Goal: Task Accomplishment & Management: Use online tool/utility

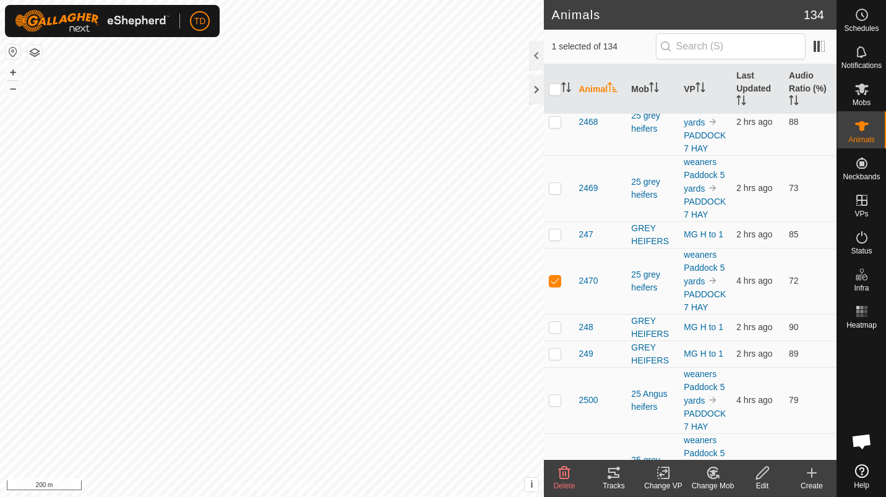
scroll to position [1959, 0]
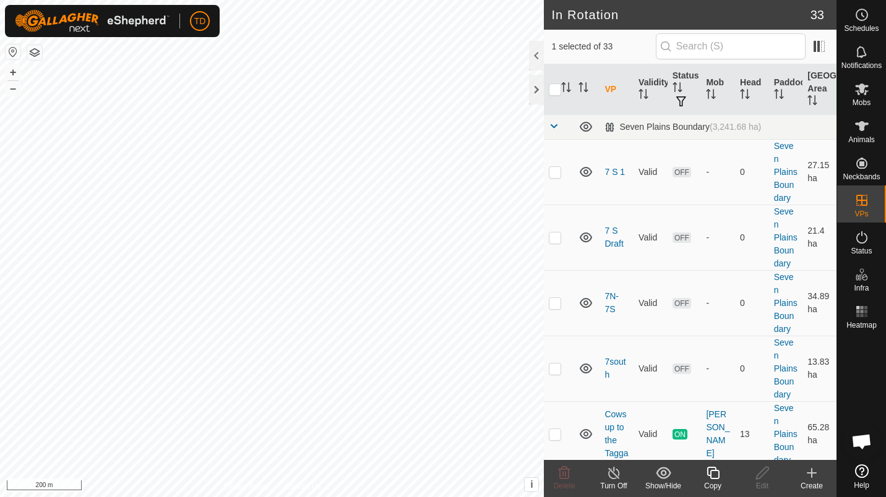
checkbox input "false"
checkbox input "true"
checkbox input "false"
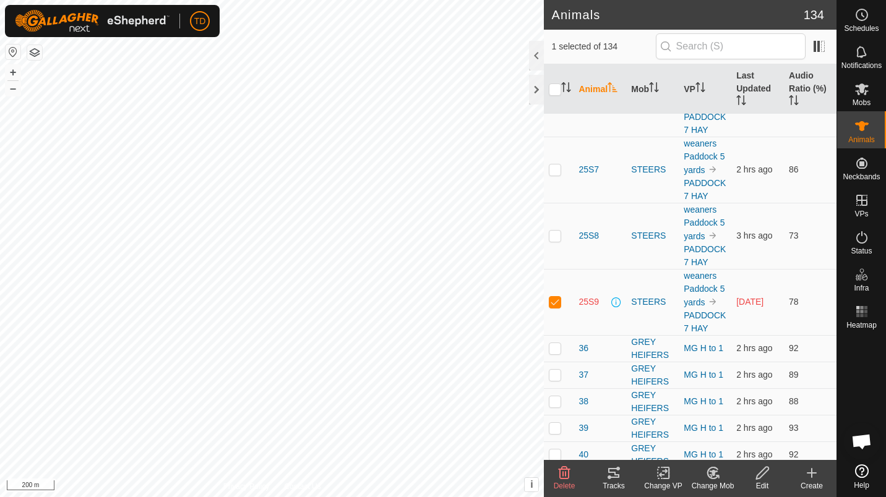
scroll to position [5220, 0]
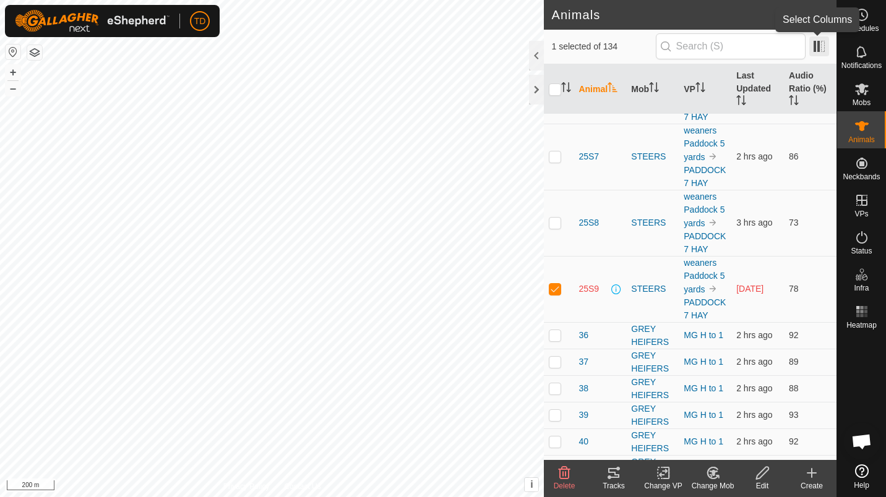
click at [826, 40] on span at bounding box center [819, 46] width 20 height 20
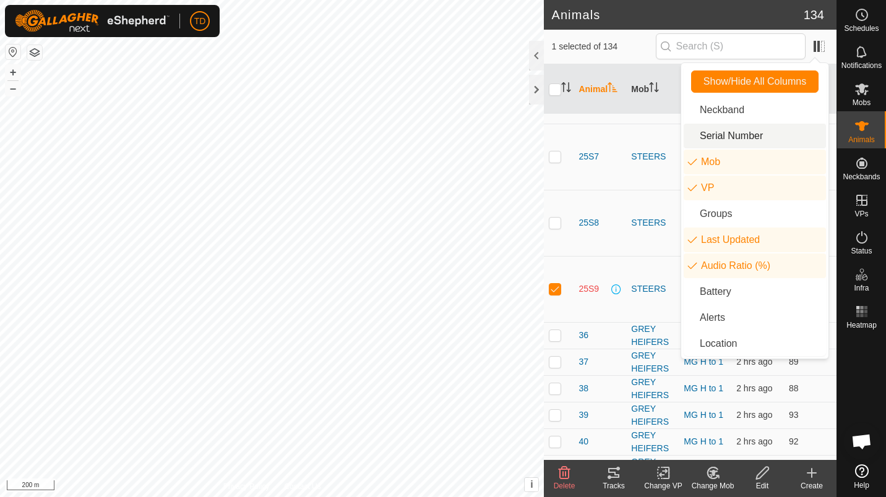
click at [739, 143] on li "Serial Number" at bounding box center [754, 136] width 142 height 25
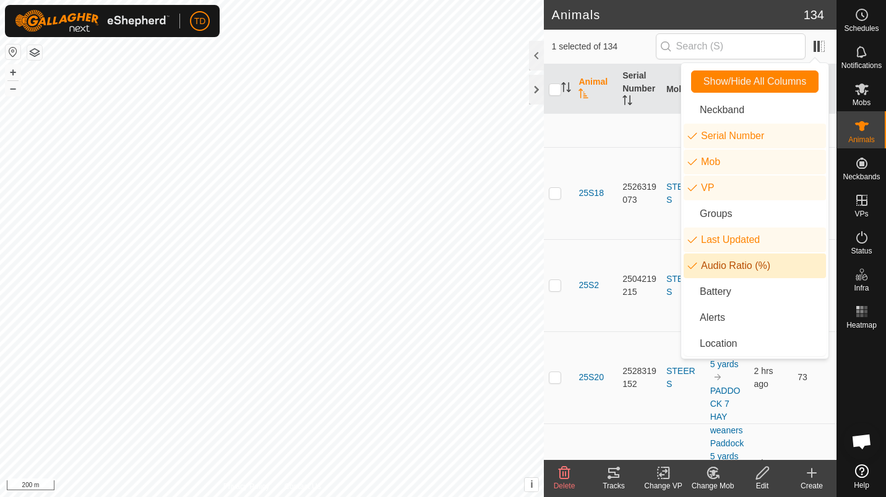
click at [749, 260] on li "Audio Ratio (%)" at bounding box center [754, 266] width 142 height 25
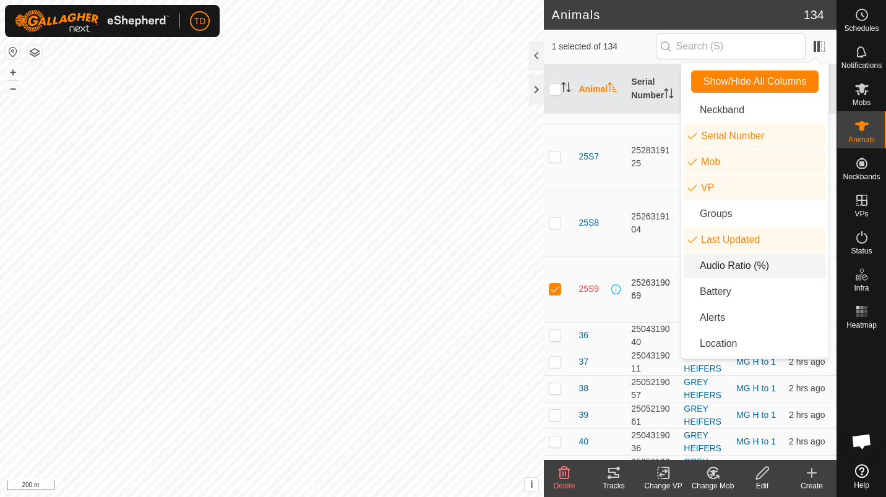
click at [635, 256] on td "2526319069" at bounding box center [652, 289] width 53 height 66
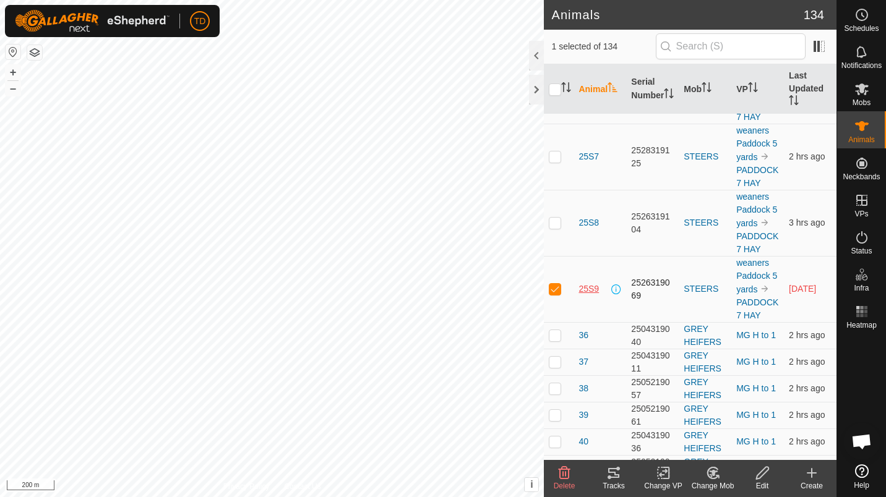
click at [592, 283] on span "25S9" at bounding box center [588, 289] width 20 height 13
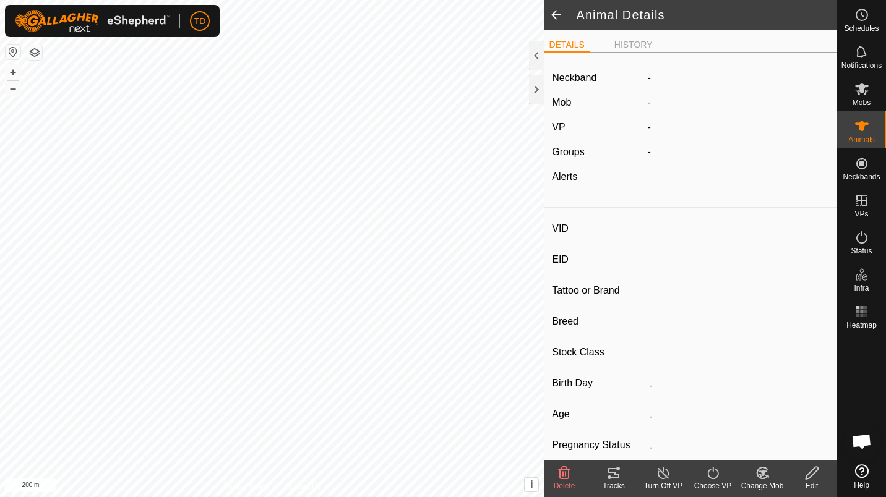
type input "25S9"
type input "-"
type input "Angus"
type input "-"
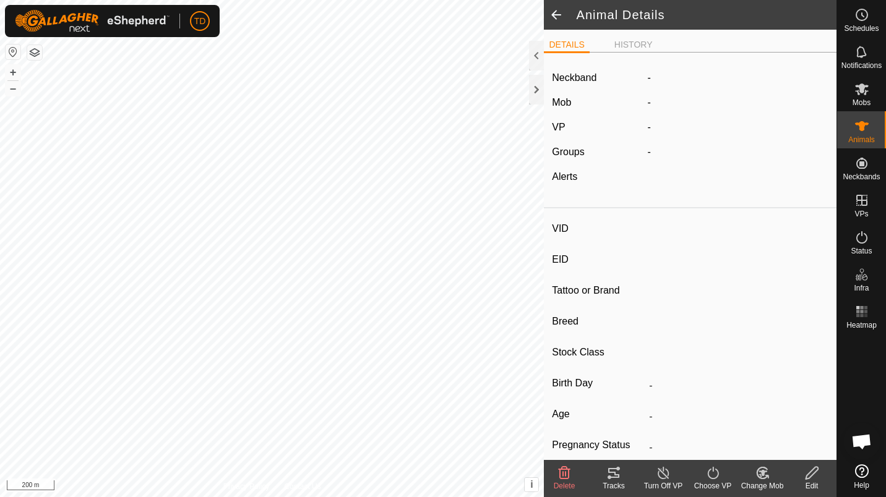
type input "0 kg"
type input "-"
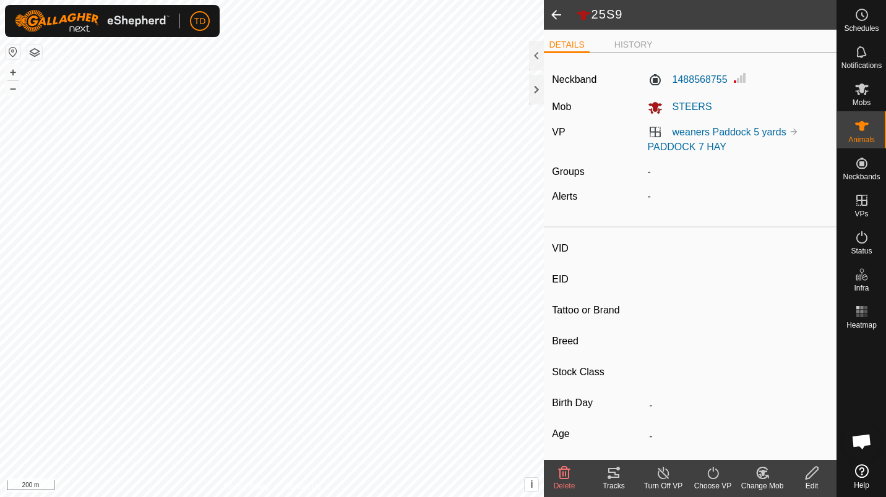
type input "25S27"
type input "-"
type input "Angus"
type input "-"
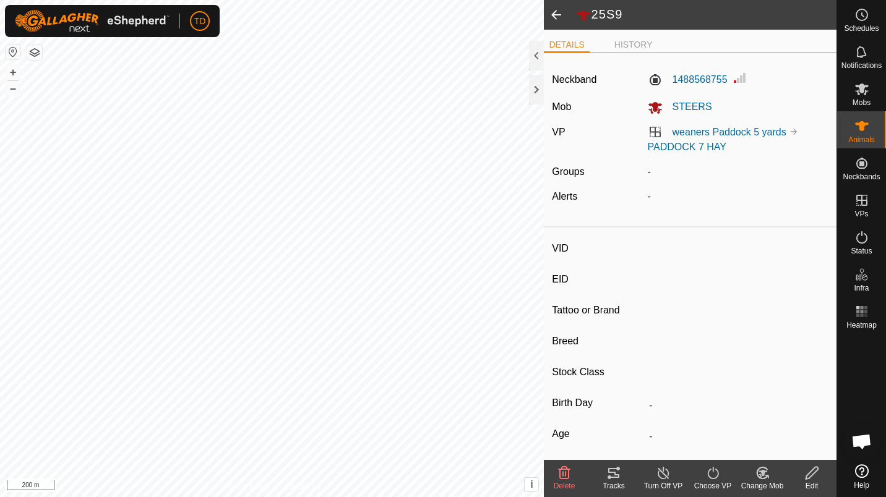
type input "0 kg"
type input "-"
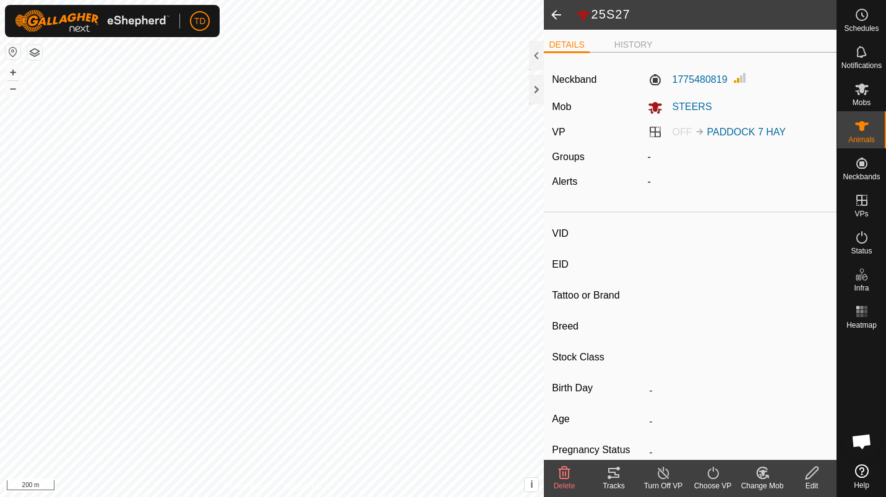
type input "2455"
type input "-"
type input "Angus"
type input "-"
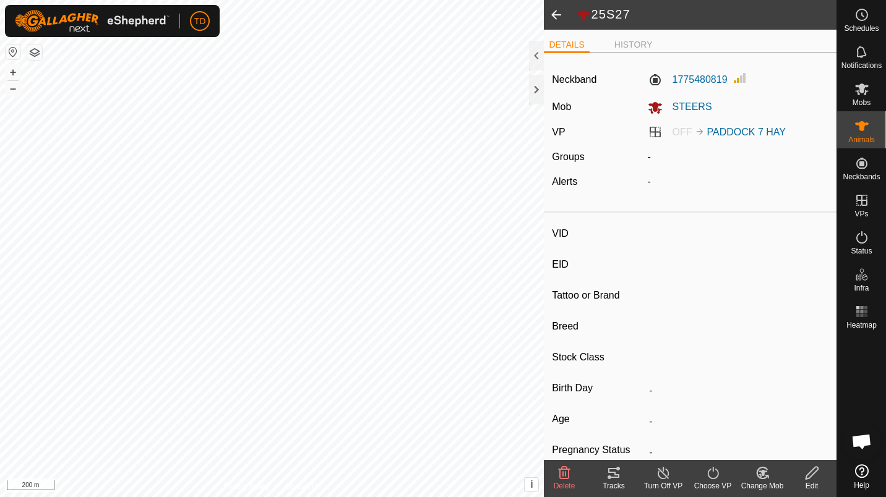
type input "0 kg"
type input "-"
type input "25S27"
type input "-"
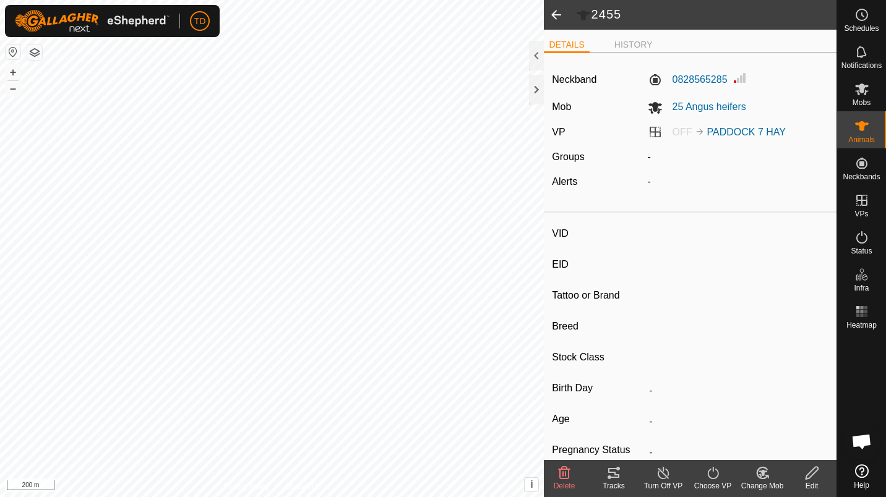
type input "Angus"
type input "-"
type input "0 kg"
type input "-"
click at [578, 476] on delete-svg-icon at bounding box center [563, 473] width 49 height 15
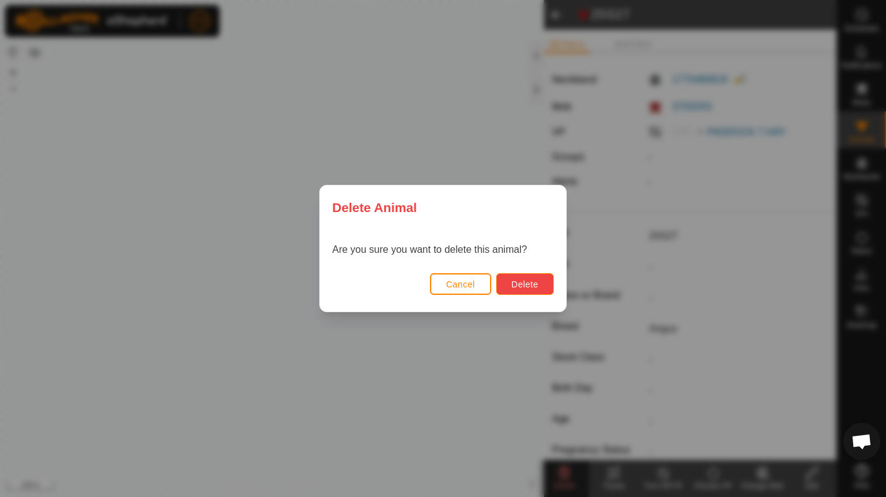
click at [518, 289] on span "Delete" at bounding box center [524, 285] width 27 height 10
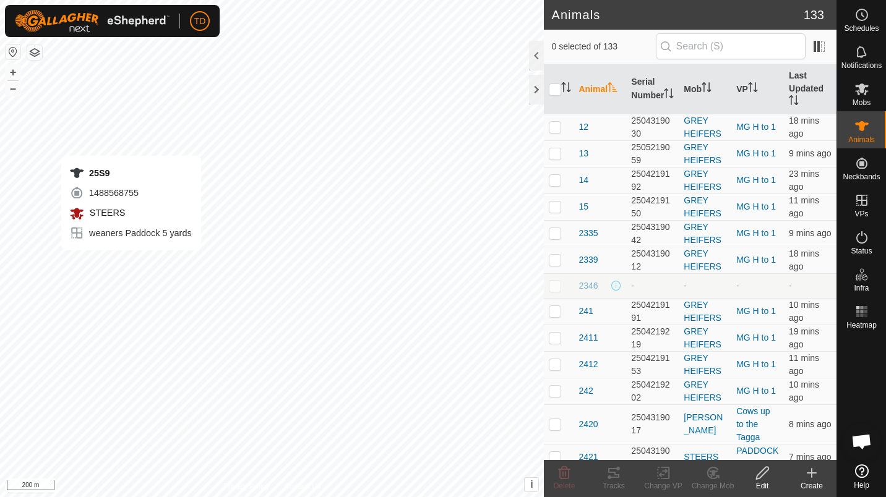
checkbox input "true"
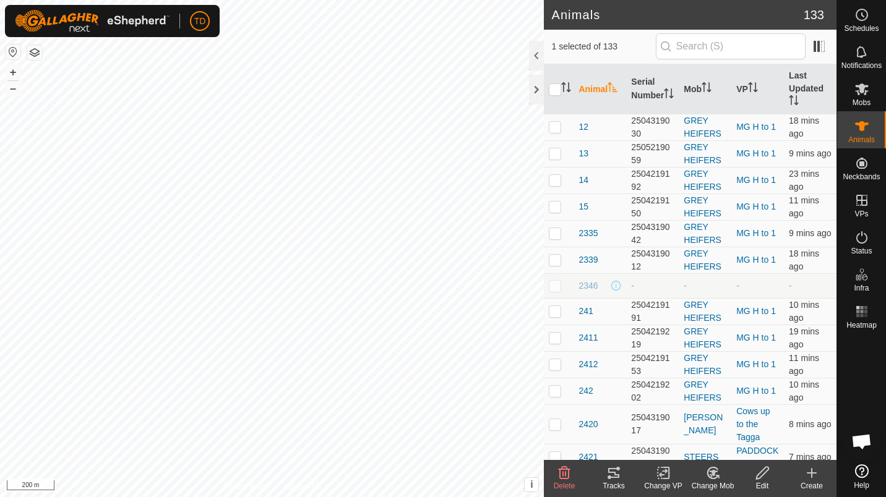
click at [565, 474] on icon at bounding box center [564, 473] width 12 height 12
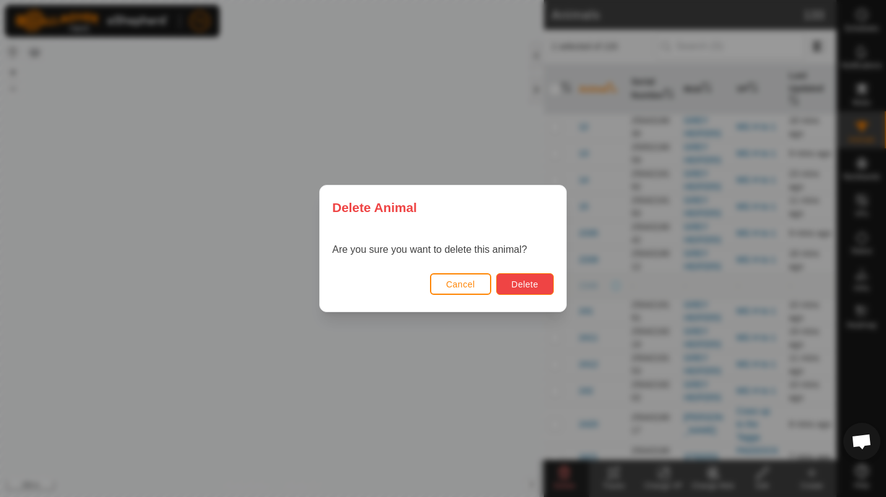
click at [515, 287] on span "Delete" at bounding box center [524, 285] width 27 height 10
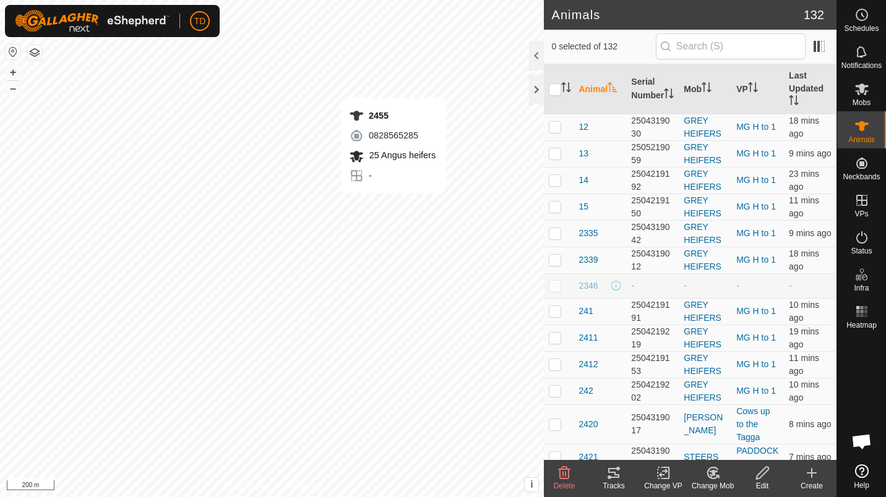
checkbox input "true"
click at [560, 472] on icon at bounding box center [564, 473] width 15 height 15
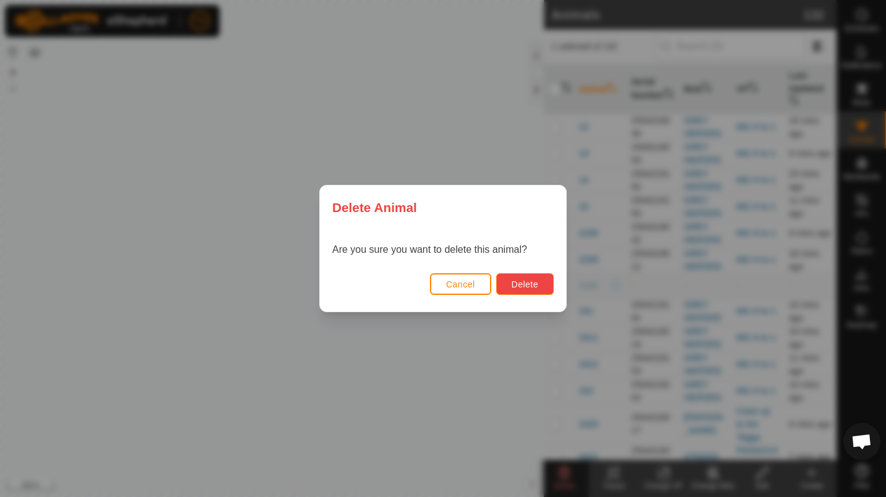
click at [541, 283] on button "Delete" at bounding box center [525, 284] width 58 height 22
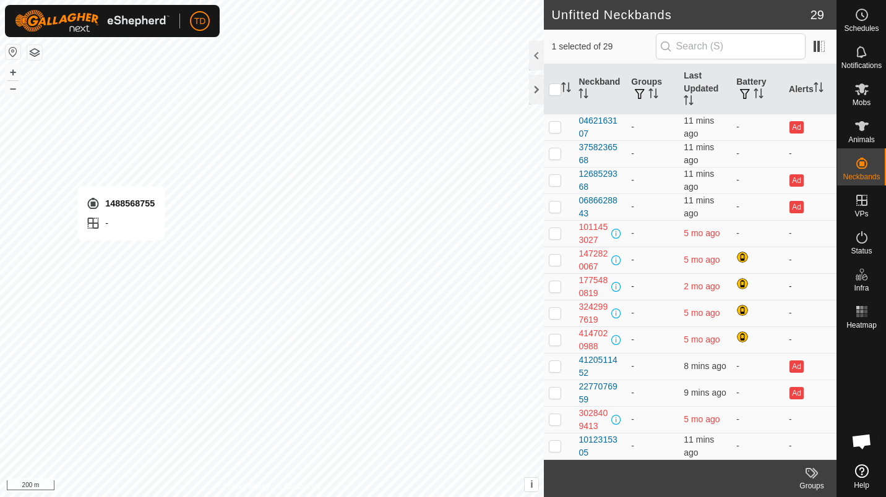
checkbox input "false"
click at [871, 123] on es-animals-svg-icon at bounding box center [861, 126] width 22 height 20
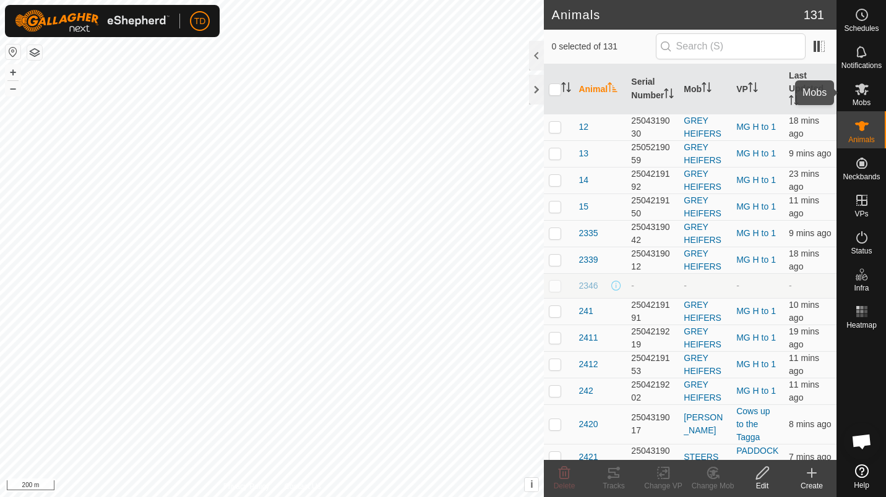
click at [870, 87] on es-mob-svg-icon at bounding box center [861, 89] width 22 height 20
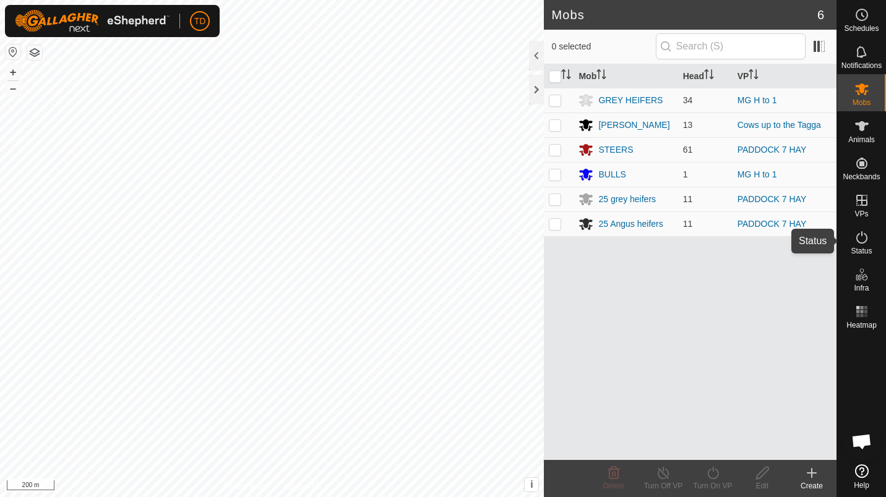
click at [862, 231] on icon at bounding box center [861, 237] width 15 height 15
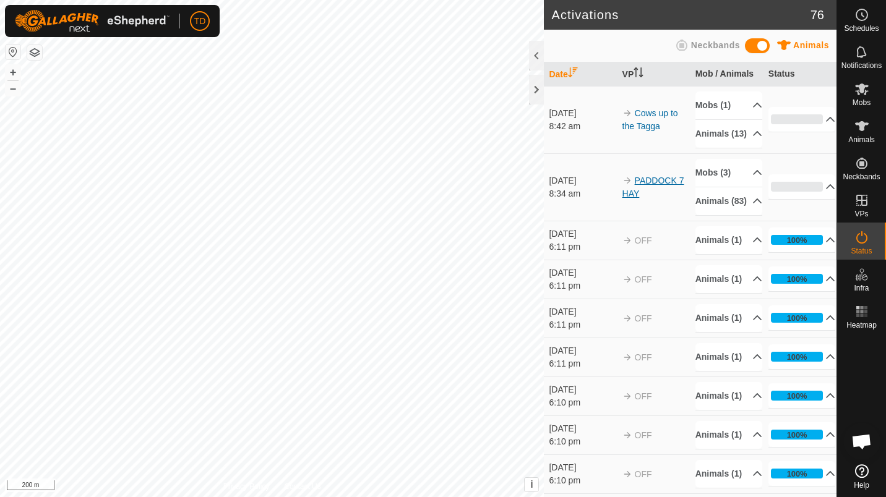
click at [642, 199] on link "PADDOCK 7 HAY" at bounding box center [653, 187] width 62 height 23
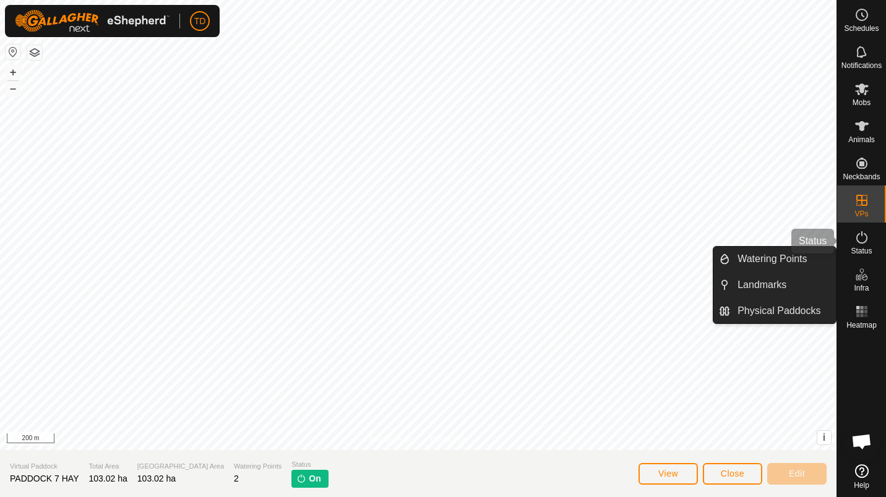
click at [873, 246] on div "Status" at bounding box center [861, 241] width 49 height 37
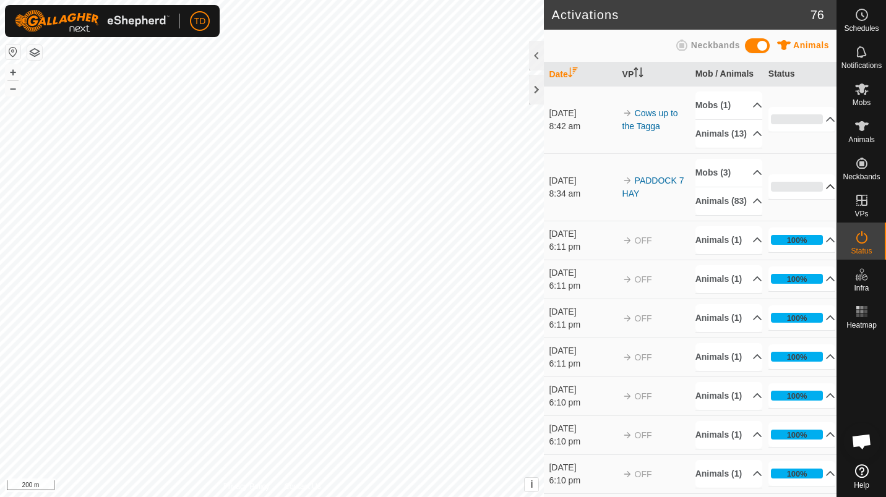
click at [798, 192] on div "0%" at bounding box center [797, 187] width 53 height 10
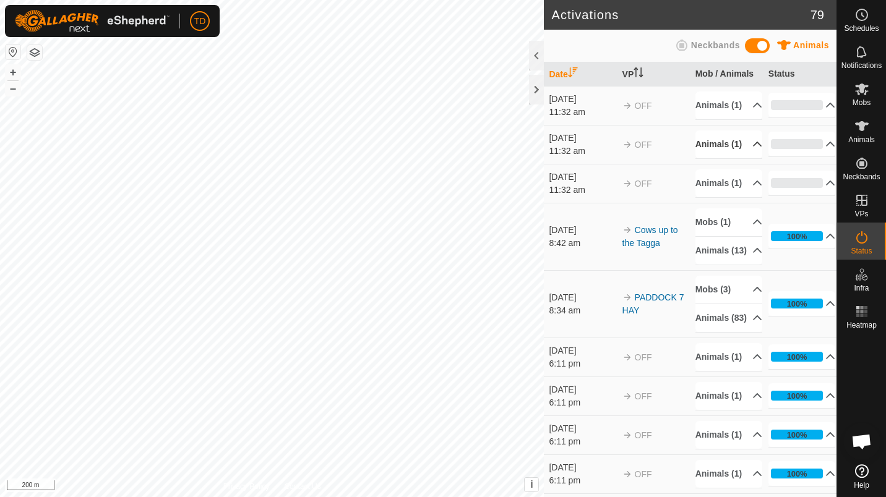
click at [720, 158] on p-accordion-header "Animals (1)" at bounding box center [728, 144] width 67 height 28
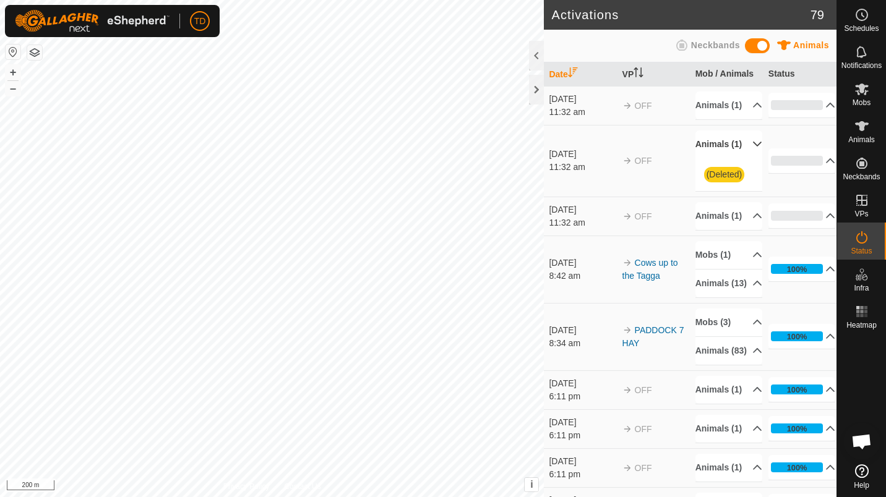
click at [720, 158] on p-accordion-header "Animals (1)" at bounding box center [728, 144] width 67 height 28
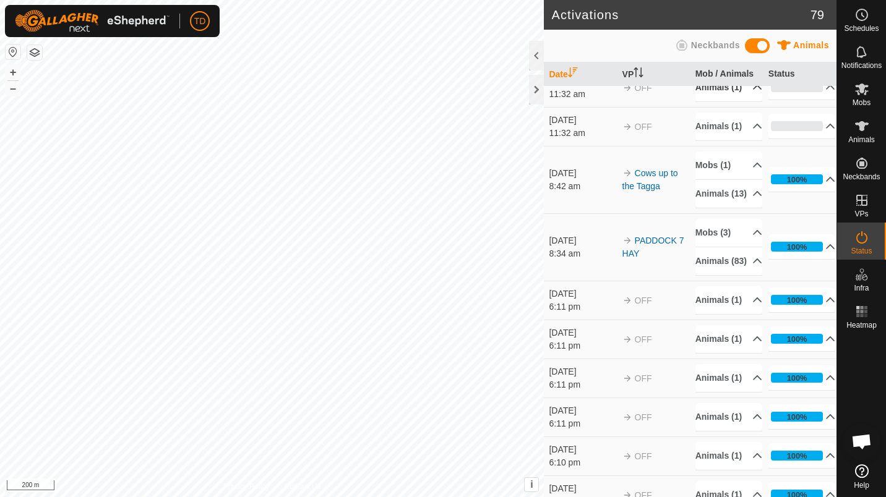
scroll to position [58, 0]
click at [782, 258] on p-accordion-header "100%" at bounding box center [801, 246] width 67 height 25
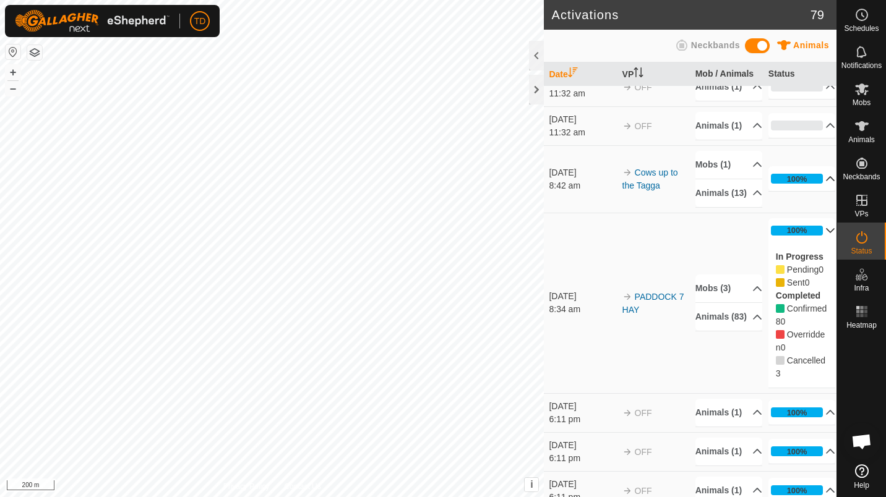
click at [806, 191] on p-accordion-header "100%" at bounding box center [801, 178] width 67 height 25
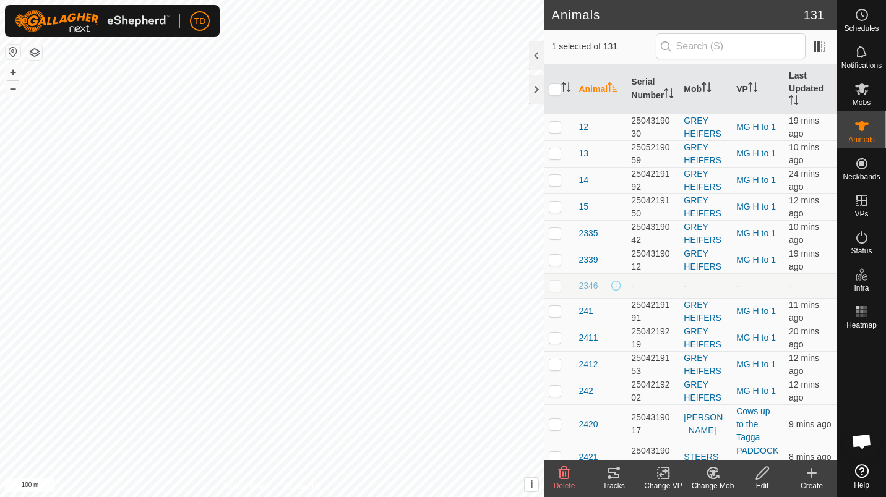
click at [617, 481] on div "Tracks" at bounding box center [613, 486] width 49 height 11
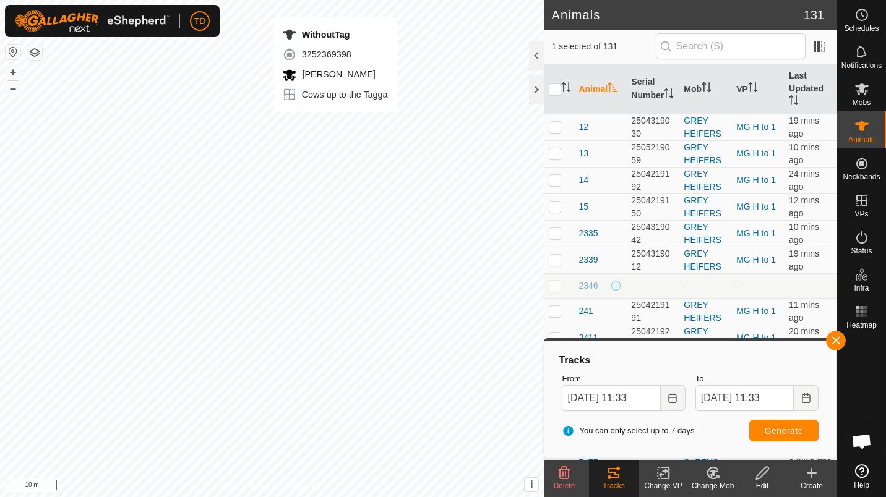
checkbox input "false"
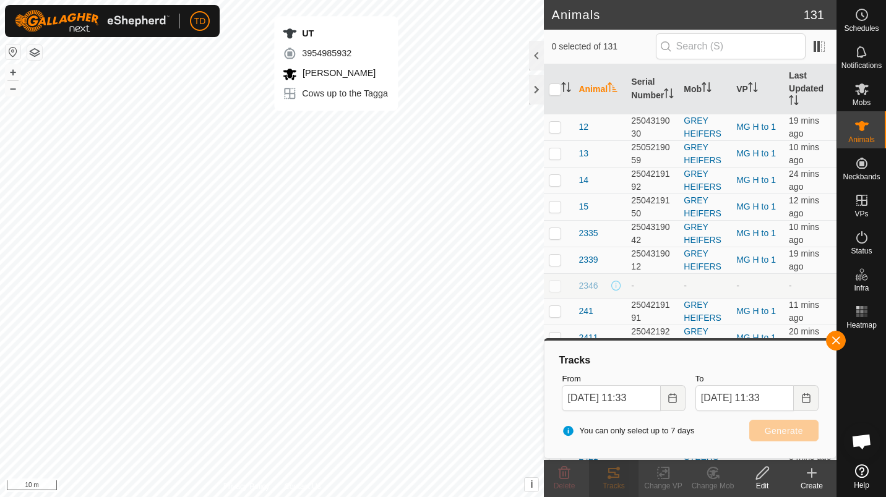
click at [336, 123] on div "UT 3954985932 [PERSON_NAME] Cows up to the Tagga + – ⇧ i This application inclu…" at bounding box center [272, 248] width 544 height 497
checkbox input "true"
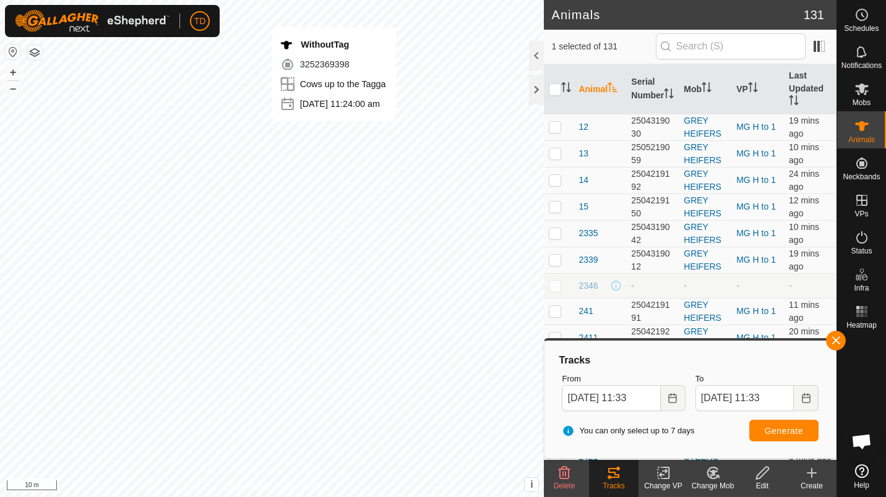
click at [334, 134] on div "WithoutTag 3252369398 Cows up to the Tagga [DATE] 11:24:00 am + – ⇧ i This appl…" at bounding box center [272, 248] width 544 height 497
click at [333, 135] on div "WithoutTag 3252369398 [PERSON_NAME] Cows up to the Tagga + – ⇧ i This applicati…" at bounding box center [272, 248] width 544 height 497
checkbox input "true"
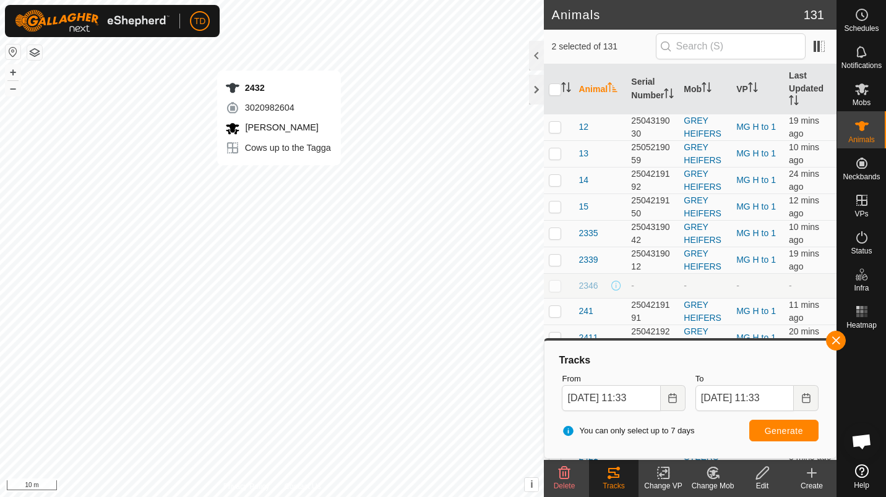
click at [279, 177] on div "2432 3020982604 [PERSON_NAME] Cows up to the Tagga + – ⇧ i This application inc…" at bounding box center [272, 248] width 544 height 497
checkbox input "true"
click at [271, 168] on div "2425 3304474533 [PERSON_NAME] Cows up to the Tagga + – ⇧ i This application inc…" at bounding box center [272, 248] width 544 height 497
checkbox input "true"
click at [280, 156] on div "2423 0622244960 [PERSON_NAME] Cows up to the Tagga + – ⇧ i This application inc…" at bounding box center [272, 248] width 544 height 497
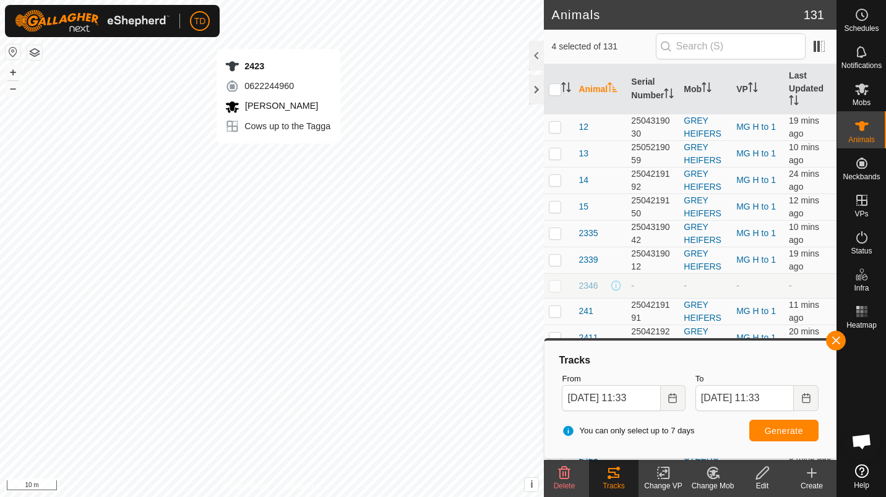
click at [278, 156] on div "2423 0622244960 [PERSON_NAME] Cows up to the Tagga + – ⇧ i This application inc…" at bounding box center [272, 248] width 544 height 497
checkbox input "true"
click at [260, 138] on div "2426 2390404959 [PERSON_NAME] Cows up to the Tagga + – ⇧ i This application inc…" at bounding box center [272, 248] width 544 height 497
checkbox input "true"
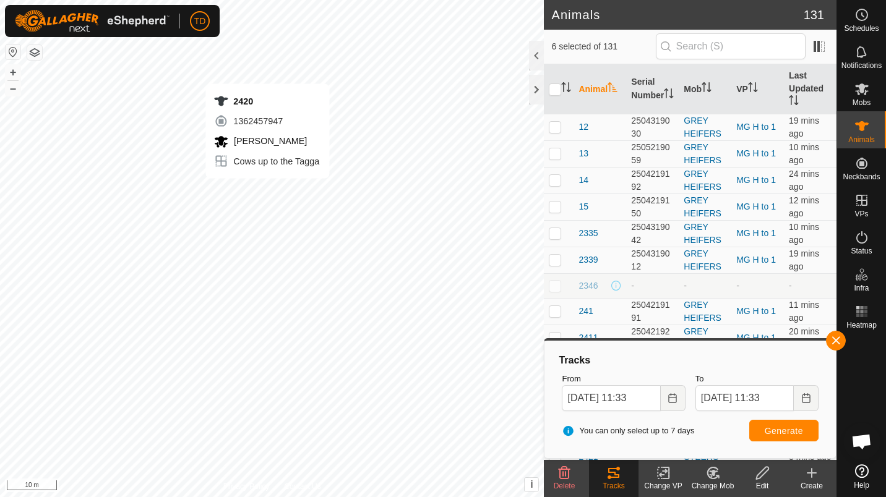
click at [267, 71] on div "2420 1362457947 [PERSON_NAME] Cows up to the Tagga + – ⇧ i This application inc…" at bounding box center [272, 248] width 544 height 497
checkbox input "true"
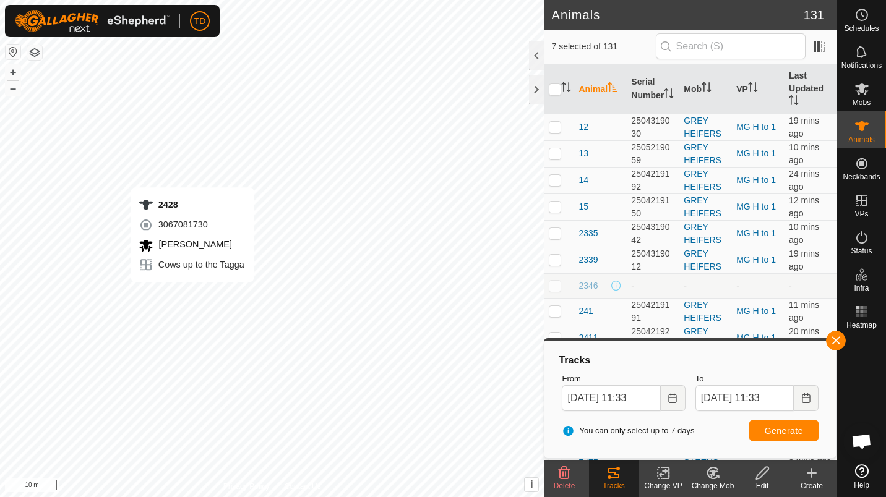
click at [192, 294] on div "2428 3067081730 [PERSON_NAME] Cows up to the Tagga + – ⇧ i This application inc…" at bounding box center [272, 248] width 544 height 497
checkbox input "true"
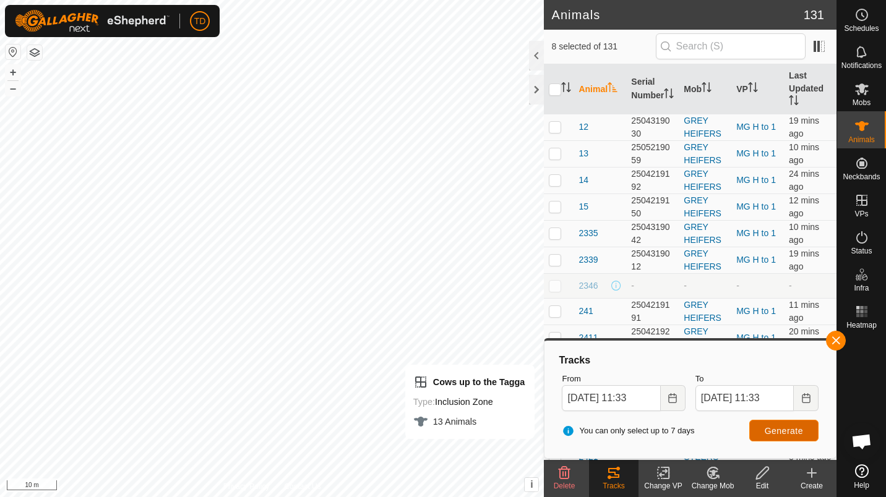
click at [755, 431] on button "Generate" at bounding box center [783, 431] width 69 height 22
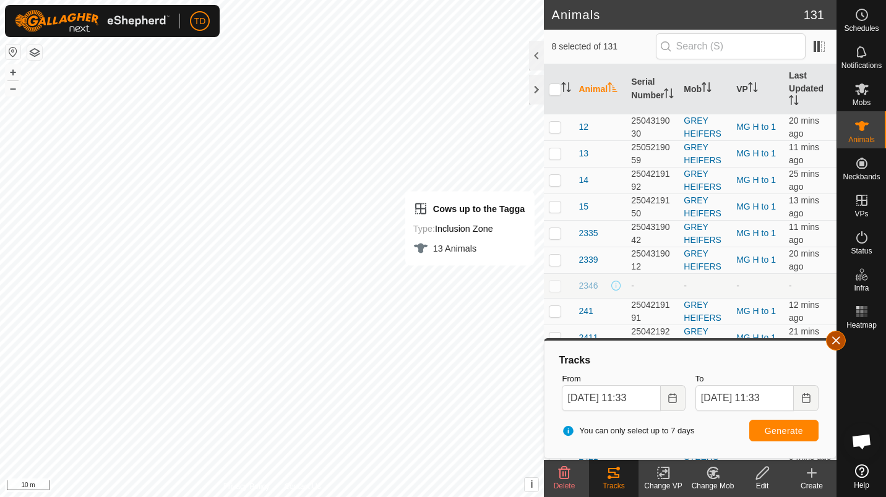
click at [837, 340] on button "button" at bounding box center [836, 341] width 20 height 20
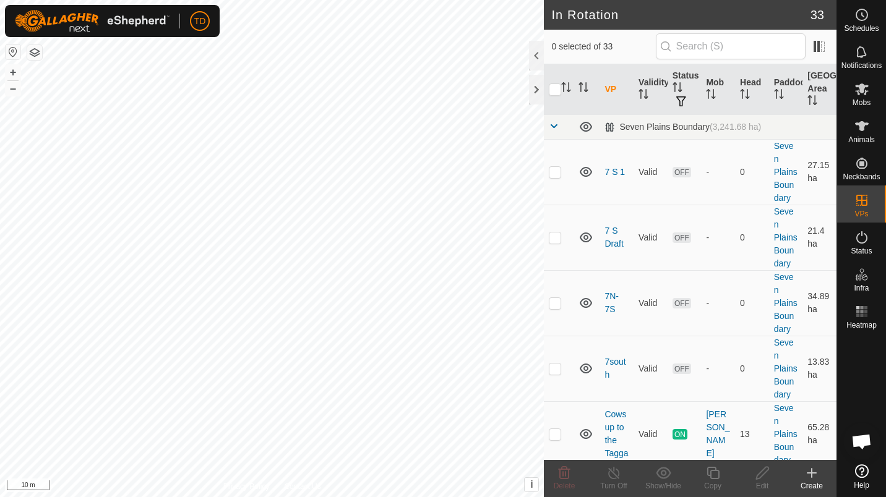
click at [354, 142] on div "Cows up to the Tagga Type: Inclusion Zone 13 Animals + – ⇧ i This application i…" at bounding box center [272, 248] width 544 height 497
checkbox input "true"
click at [352, 146] on div "2422 3817937310 [PERSON_NAME] Cows up to the Tagga + – ⇧ i This application inc…" at bounding box center [272, 248] width 544 height 497
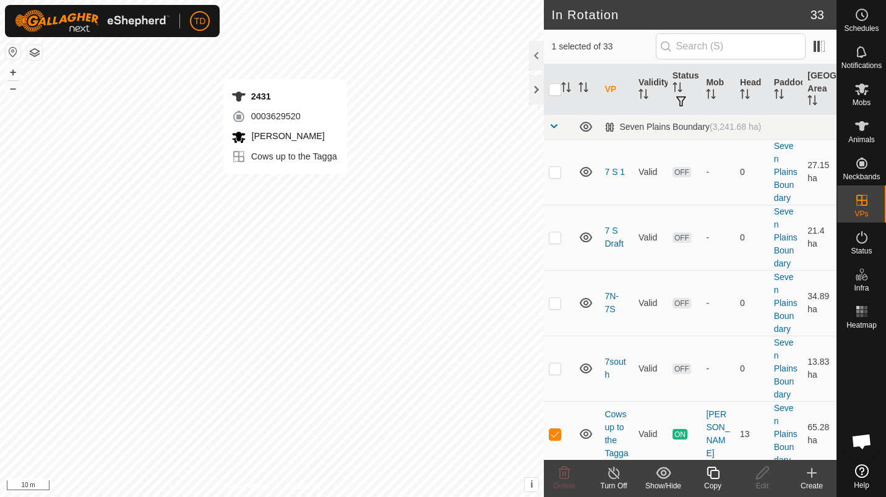
click at [285, 186] on div "2431 0003629520 [PERSON_NAME] Cows up to the Tagga + – ⇧ i This application inc…" at bounding box center [272, 248] width 544 height 497
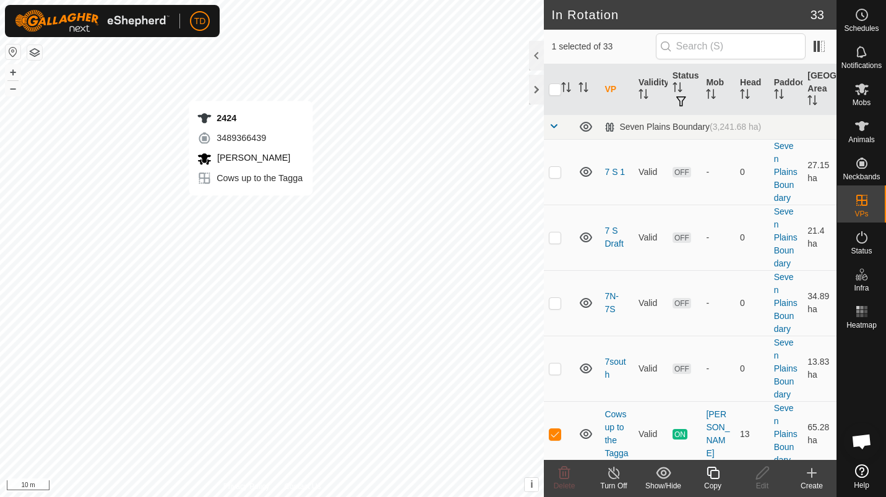
click at [250, 208] on div "2424 3489366439 [PERSON_NAME] Cows up to the Tagga + – ⇧ i This application inc…" at bounding box center [272, 248] width 544 height 497
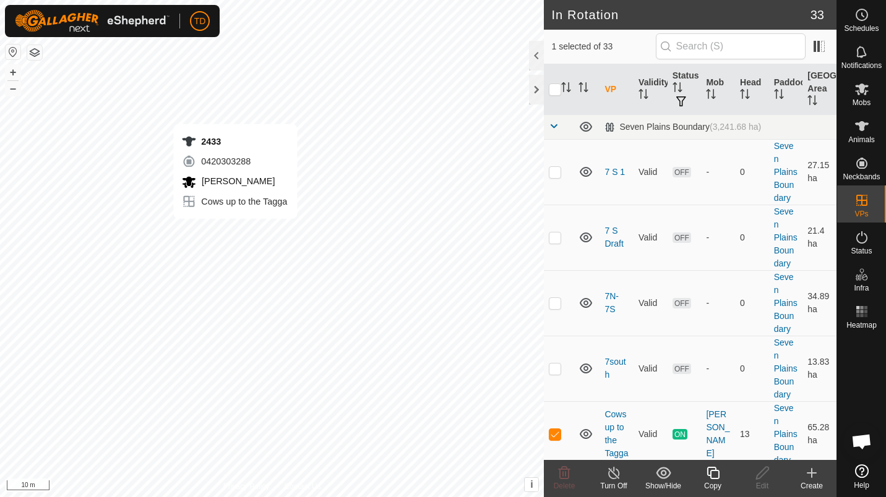
click at [235, 231] on div "2433 0420303288 [PERSON_NAME] Cows up to the Tagga + – ⇧ i This application inc…" at bounding box center [272, 248] width 544 height 497
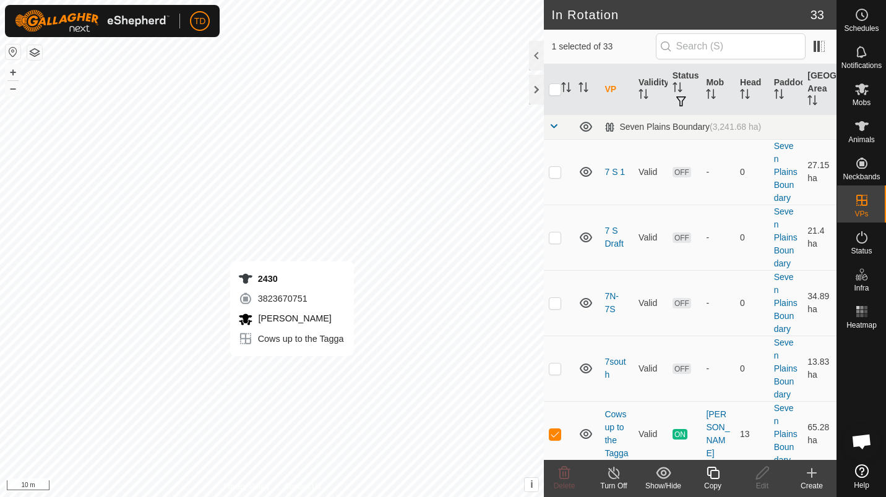
click at [292, 369] on div "2430 3823670751 [PERSON_NAME] Cows up to the Tagga + – ⇧ i This application inc…" at bounding box center [272, 248] width 544 height 497
click at [875, 130] on div "Animals" at bounding box center [861, 129] width 49 height 37
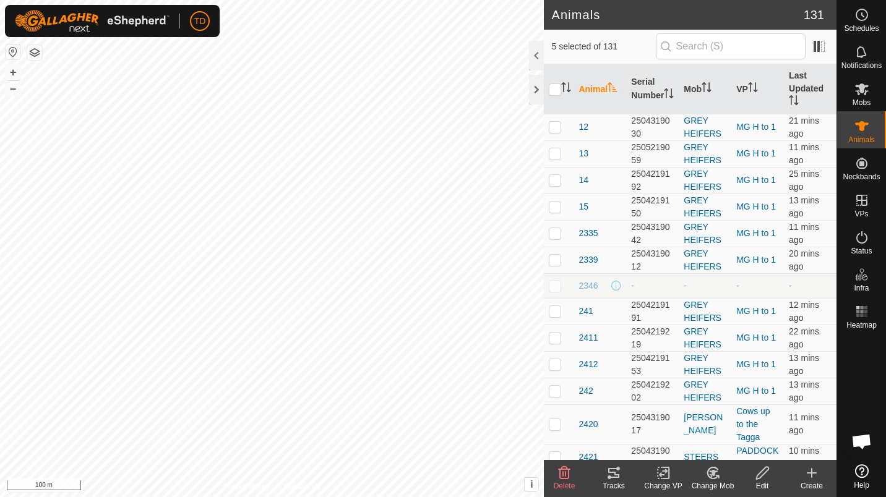
click at [627, 473] on tracks-svg-icon at bounding box center [613, 473] width 49 height 15
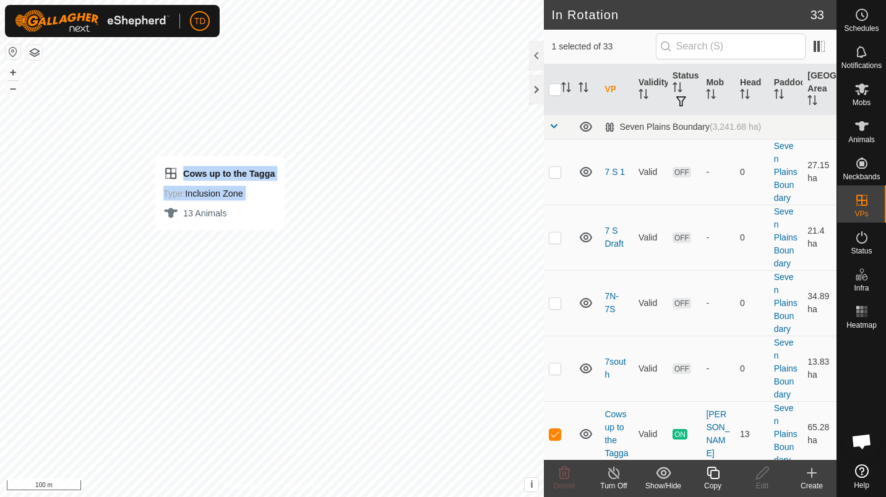
drag, startPoint x: 393, startPoint y: 342, endPoint x: 344, endPoint y: 302, distance: 62.9
click at [220, 242] on div "Cows up to the Tagga Type: Inclusion Zone 13 Animals + – ⇧ i This application i…" at bounding box center [272, 248] width 544 height 497
checkbox input "false"
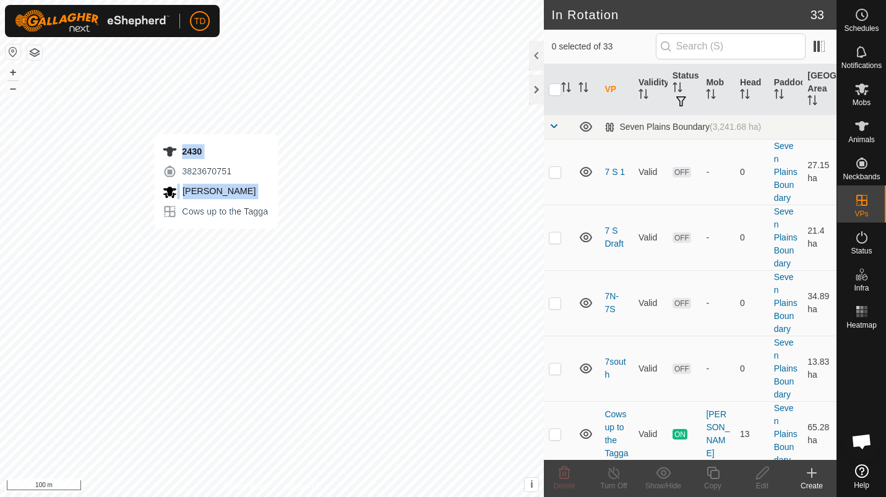
click at [216, 241] on div "2430 3823670751 [PERSON_NAME] Cows up to the Tagga + – ⇧ i This application inc…" at bounding box center [272, 248] width 544 height 497
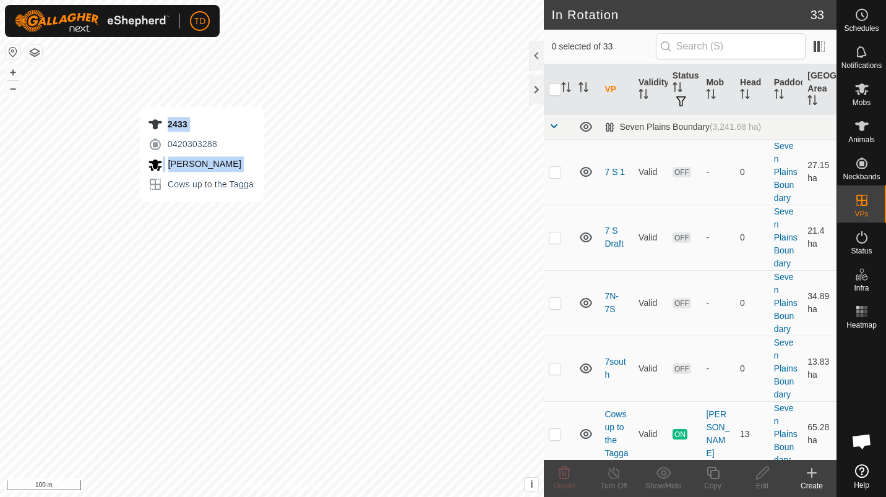
click at [202, 214] on div "2433 0420303288 [PERSON_NAME] Cows up to the Tagga + – ⇧ i This application inc…" at bounding box center [272, 248] width 544 height 497
click at [206, 208] on div "2433 0420303288 [PERSON_NAME] Cows up to the Tagga + – ⇧ i This application inc…" at bounding box center [272, 248] width 544 height 497
click at [210, 207] on div "2431 0003629520 [PERSON_NAME] Cows up to the Tagga + – ⇧ i This application inc…" at bounding box center [272, 248] width 544 height 497
click at [205, 211] on div "2433 0420303288 [PERSON_NAME] Cows up to the Tagga + – ⇧ i This application inc…" at bounding box center [272, 248] width 544 height 497
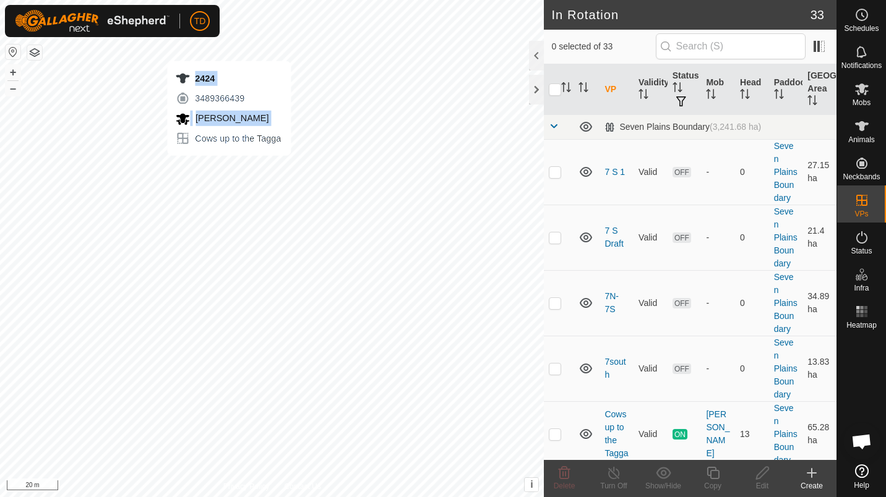
click at [229, 168] on div "2424 3489366439 [PERSON_NAME] Cows up to the Tagga + – ⇧ i This application inc…" at bounding box center [272, 248] width 544 height 497
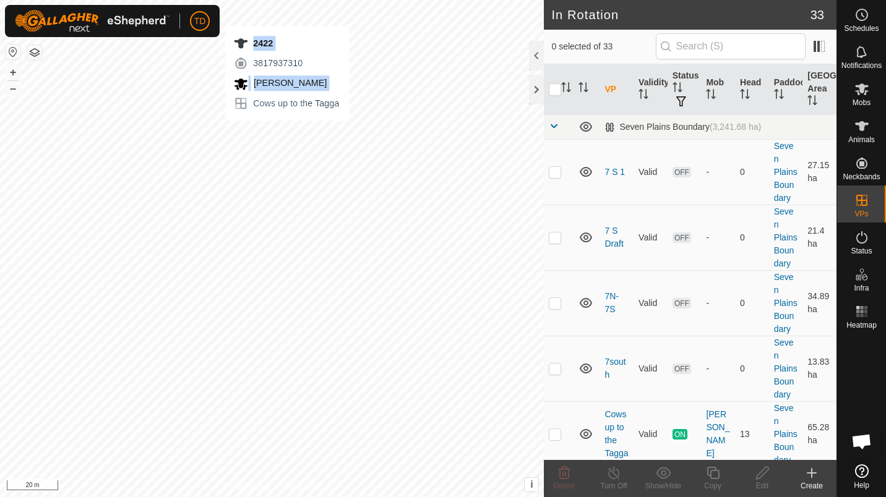
click at [287, 133] on div "2422 3817937310 [PERSON_NAME] Cows up to the Tagga + – ⇧ i This application inc…" at bounding box center [272, 248] width 544 height 497
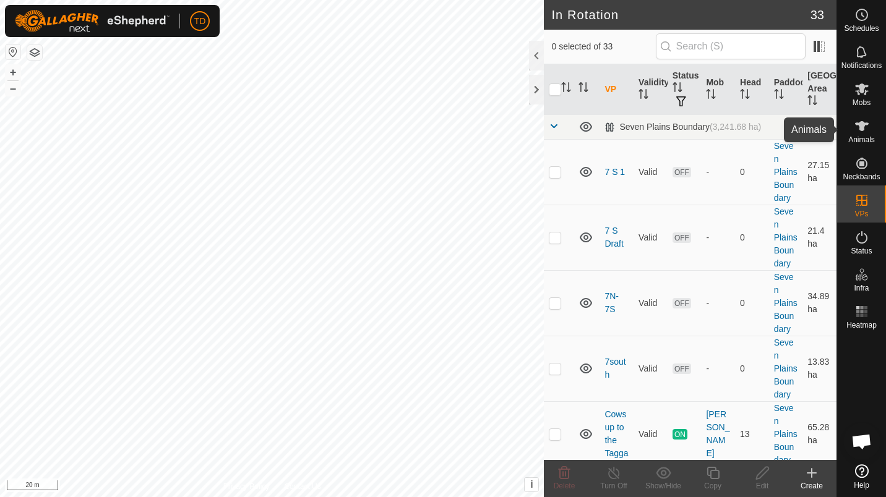
drag, startPoint x: 873, startPoint y: 134, endPoint x: 861, endPoint y: 157, distance: 25.7
click at [873, 134] on div "Animals" at bounding box center [861, 129] width 49 height 37
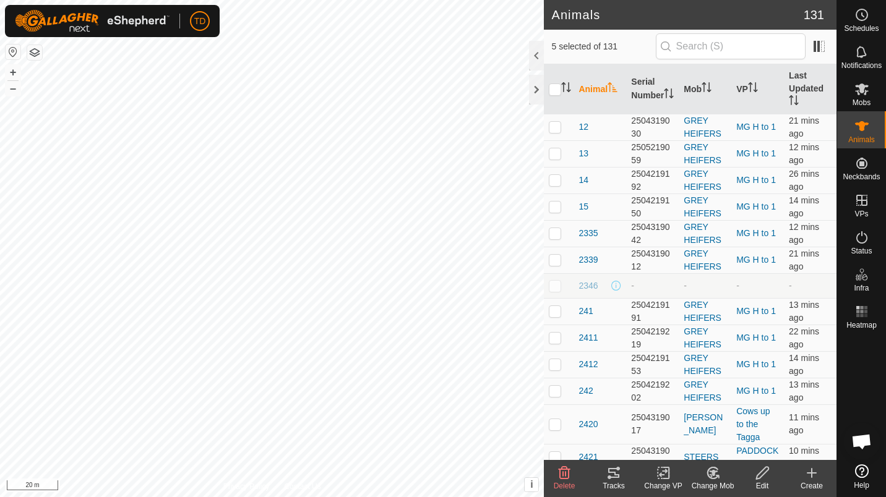
click at [609, 474] on icon at bounding box center [613, 473] width 15 height 15
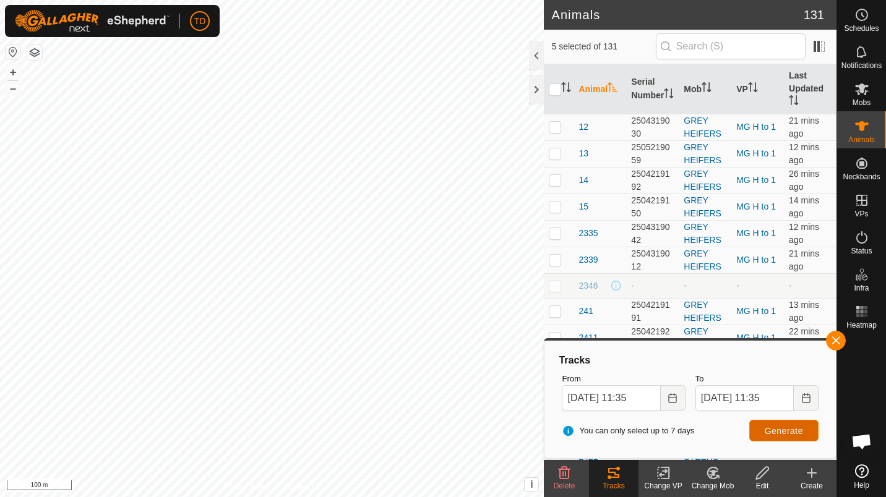
click at [800, 430] on span "Generate" at bounding box center [783, 431] width 38 height 10
click at [839, 338] on button "button" at bounding box center [836, 341] width 20 height 20
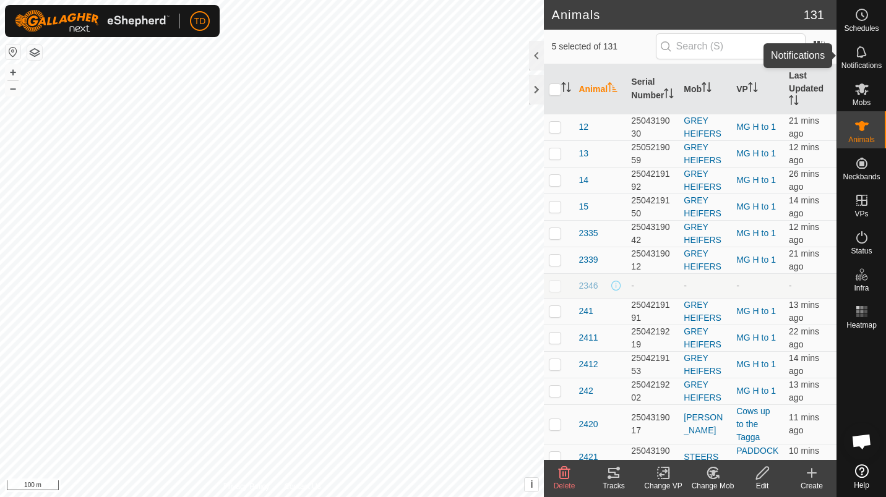
click at [866, 62] on span "Notifications" at bounding box center [861, 65] width 40 height 7
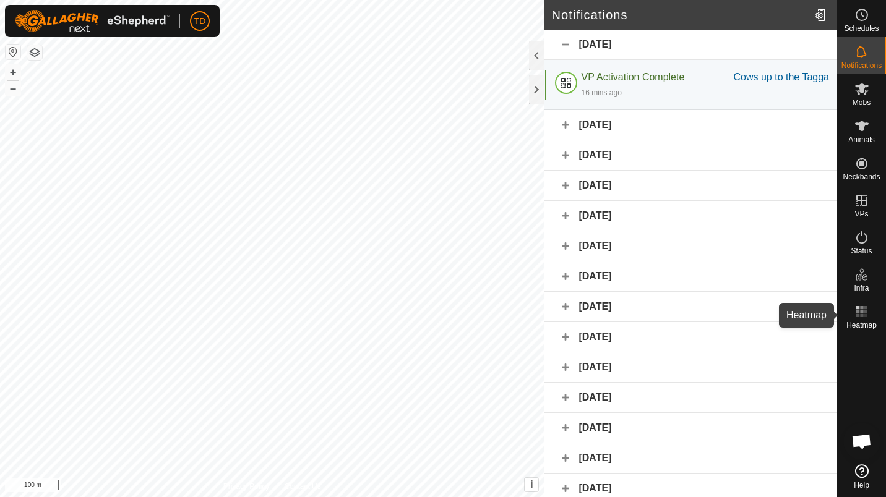
click at [860, 319] on es-heatmap-svg-icon at bounding box center [861, 312] width 22 height 20
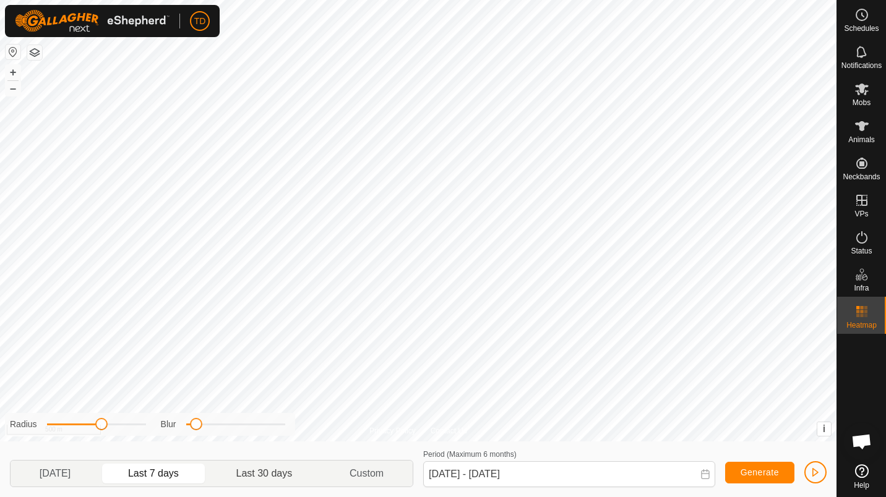
click at [274, 472] on p-togglebutton "Last 30 days" at bounding box center [264, 474] width 113 height 26
type input "[DATE] - [DATE]"
click at [746, 478] on button "Generate" at bounding box center [759, 473] width 69 height 22
drag, startPoint x: 725, startPoint y: 443, endPoint x: 871, endPoint y: 316, distance: 193.3
click at [871, 316] on es-heatmap-svg-icon at bounding box center [861, 312] width 22 height 20
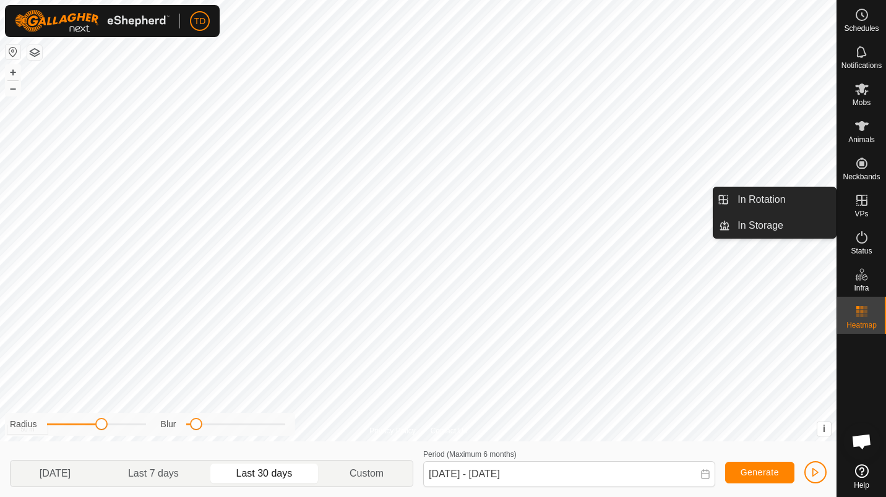
click at [867, 211] on span "VPs" at bounding box center [861, 213] width 14 height 7
click at [821, 200] on link "In Rotation" at bounding box center [783, 199] width 106 height 25
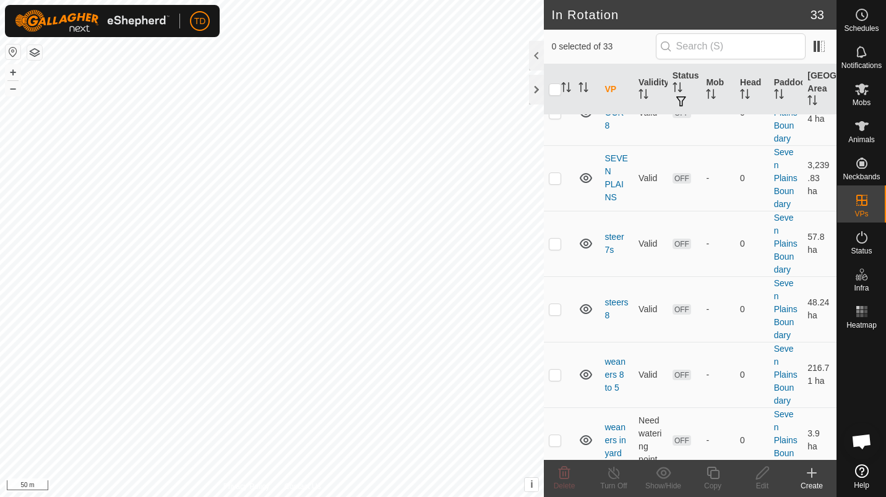
scroll to position [1568, 0]
click at [614, 79] on td "PADDOCK 7 HAY" at bounding box center [616, 47] width 34 height 66
click at [610, 79] on td "PADDOCK 7 HAY" at bounding box center [616, 47] width 34 height 66
click at [623, 70] on link "PADDOCK 7 HAY" at bounding box center [615, 46] width 23 height 49
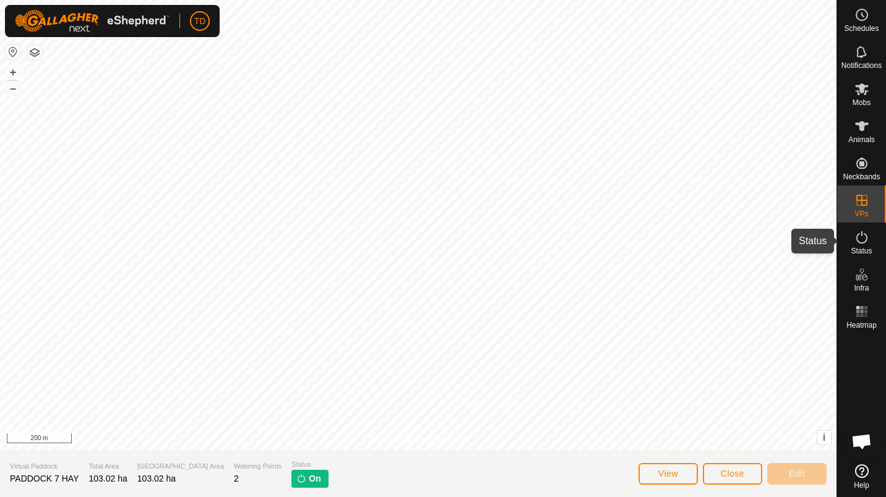
click at [861, 255] on span "Status" at bounding box center [860, 250] width 21 height 7
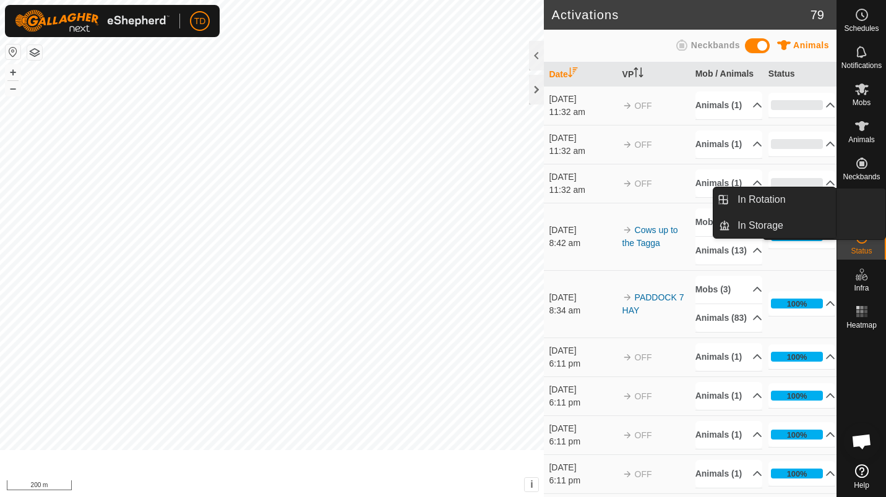
click at [871, 208] on link "In Rotation" at bounding box center [832, 201] width 106 height 25
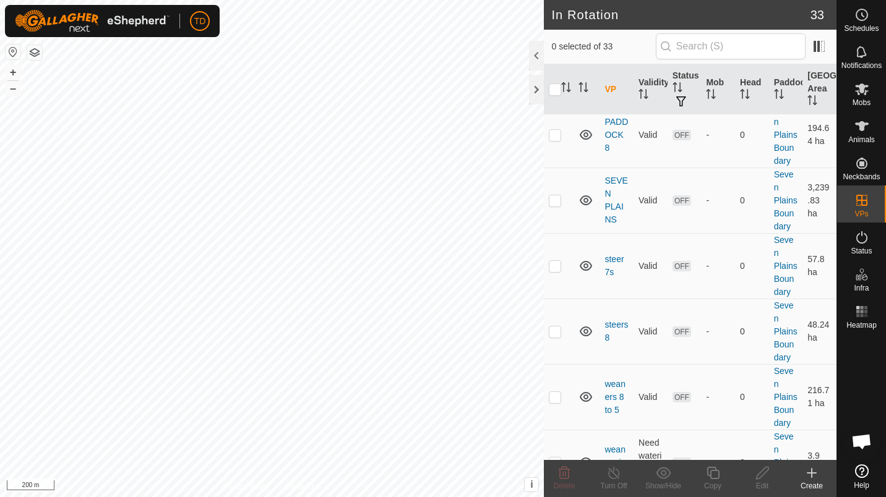
scroll to position [1550, 0]
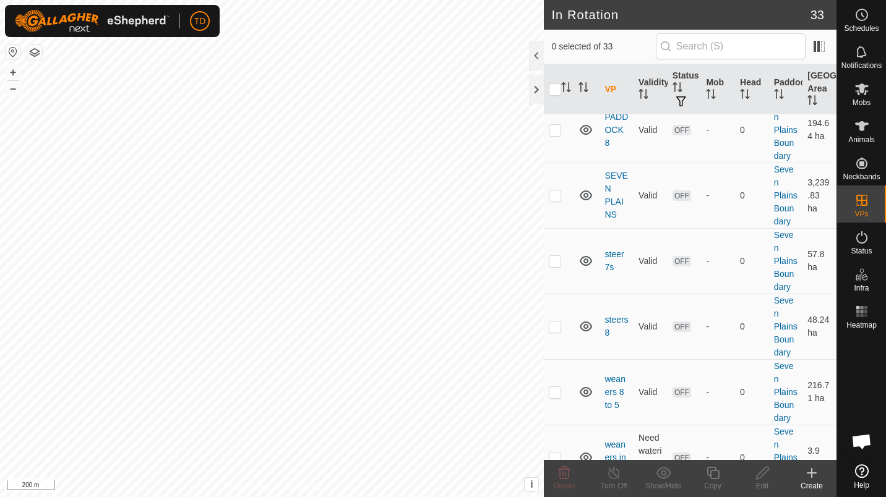
click at [556, 69] on p-checkbox at bounding box center [555, 64] width 12 height 10
checkbox input "true"
click at [711, 474] on icon at bounding box center [712, 473] width 15 height 15
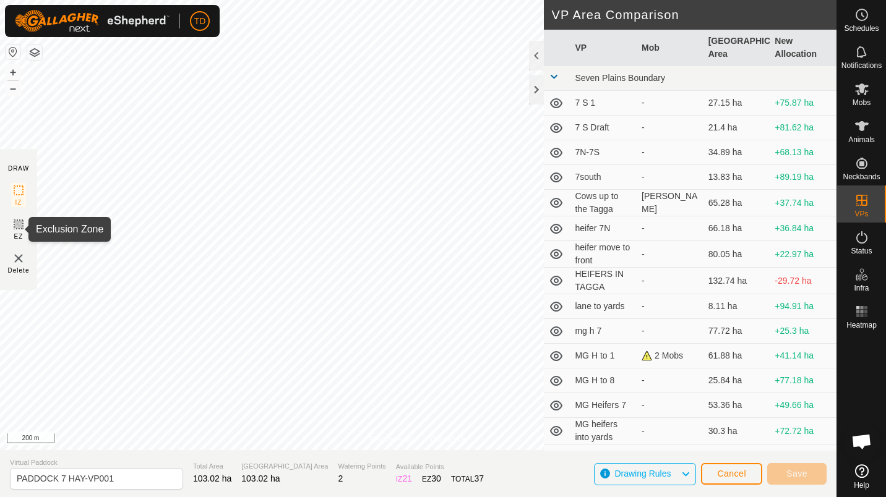
click at [17, 221] on icon at bounding box center [18, 224] width 7 height 7
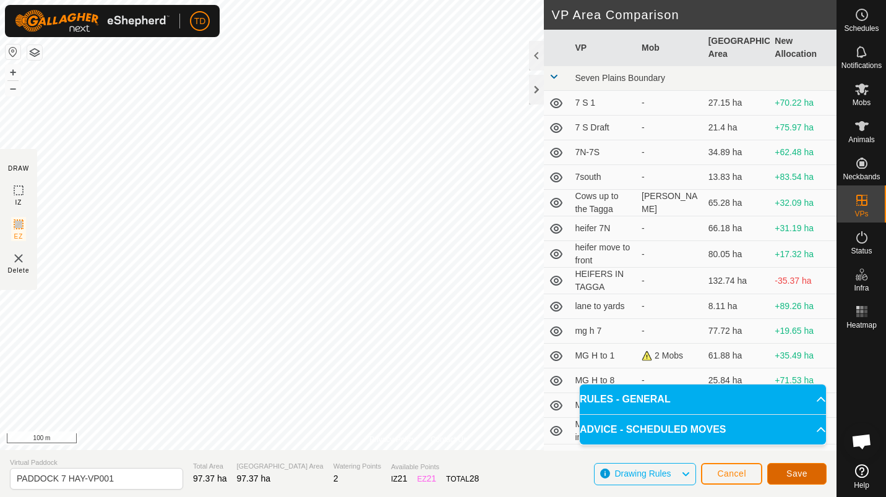
click at [802, 481] on button "Save" at bounding box center [796, 474] width 59 height 22
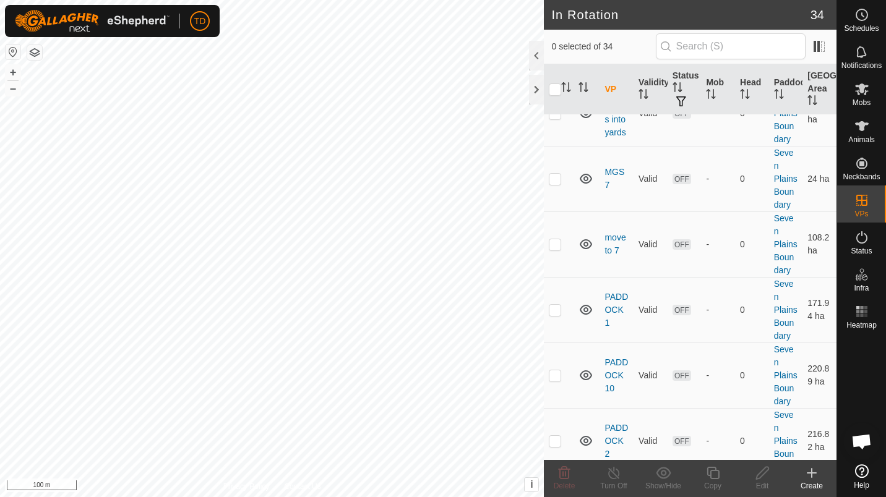
scroll to position [921, 0]
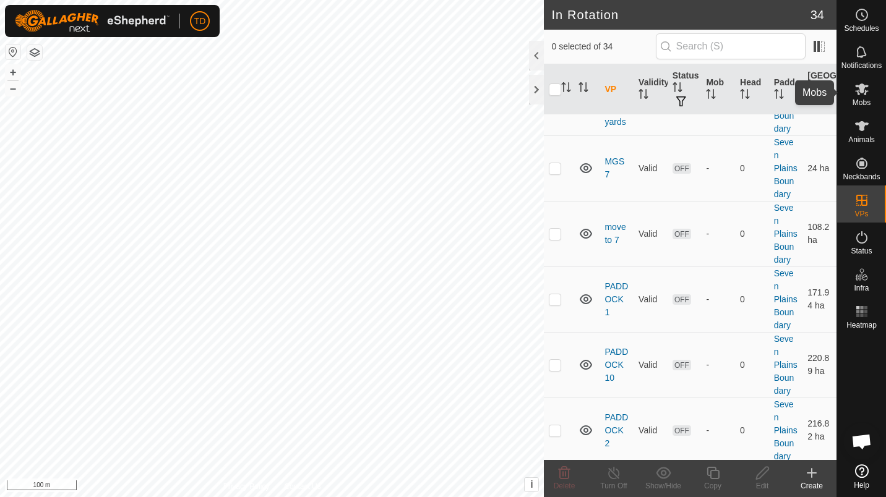
click at [865, 100] on span "Mobs" at bounding box center [861, 102] width 18 height 7
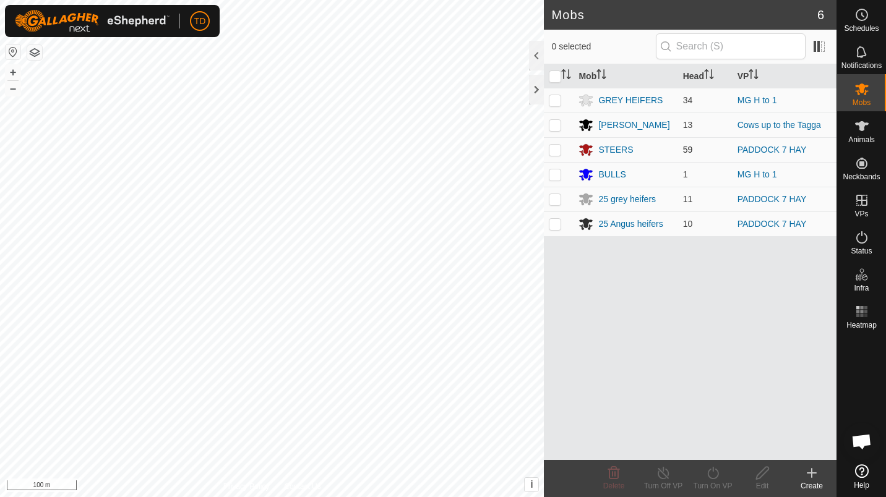
click at [556, 153] on p-checkbox at bounding box center [555, 150] width 12 height 10
checkbox input "true"
click at [552, 202] on p-checkbox at bounding box center [555, 199] width 12 height 10
checkbox input "true"
click at [553, 228] on p-checkbox at bounding box center [555, 224] width 12 height 10
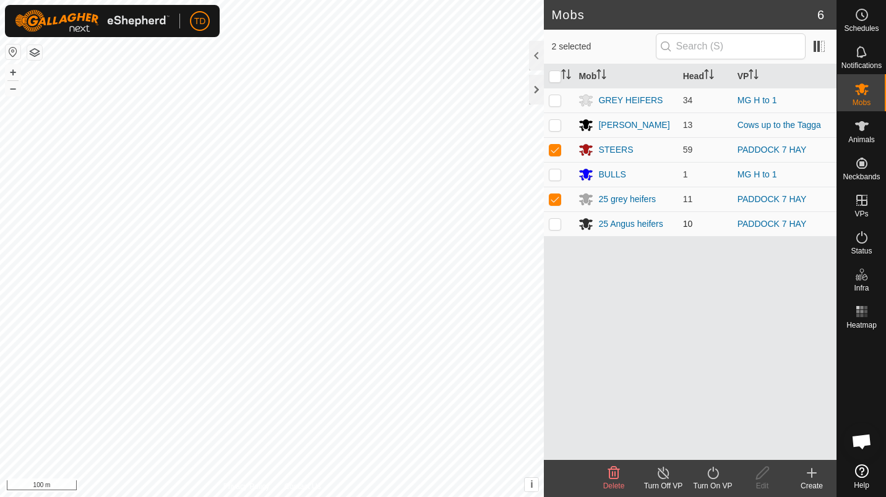
checkbox input "true"
click at [728, 484] on div "Turn On VP" at bounding box center [712, 486] width 49 height 11
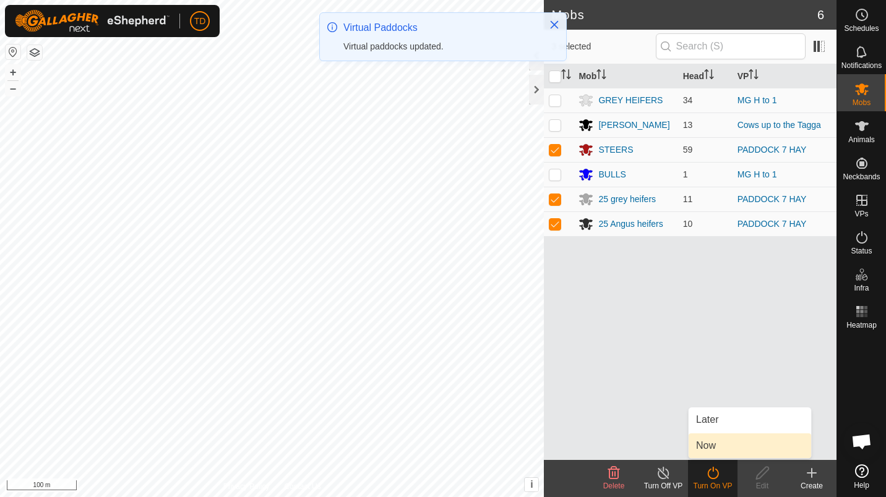
click at [724, 455] on link "Now" at bounding box center [749, 446] width 122 height 25
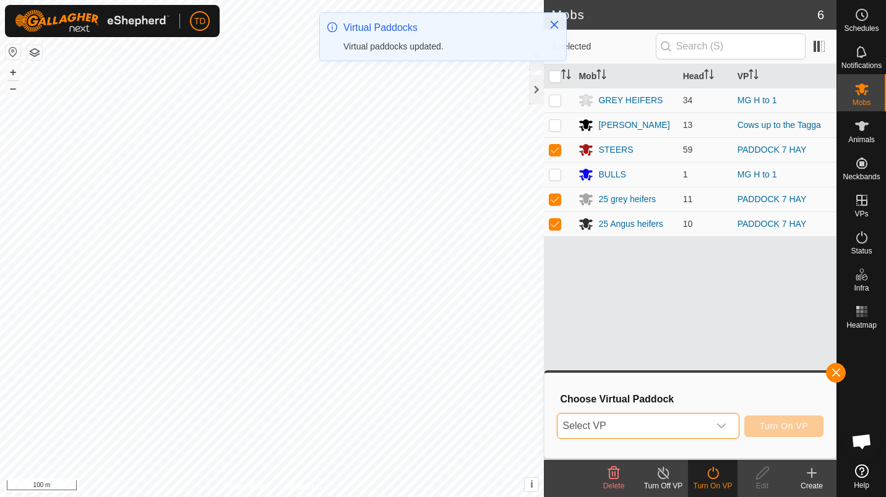
click at [638, 426] on span "Select VP" at bounding box center [632, 426] width 151 height 25
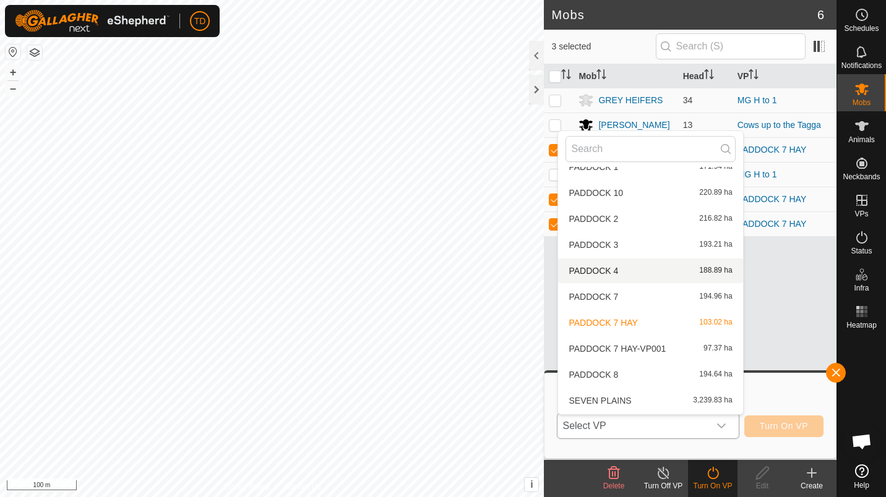
scroll to position [458, 0]
click at [644, 350] on li "PADDOCK 7 HAY-VP001 97.37 ha" at bounding box center [650, 347] width 184 height 25
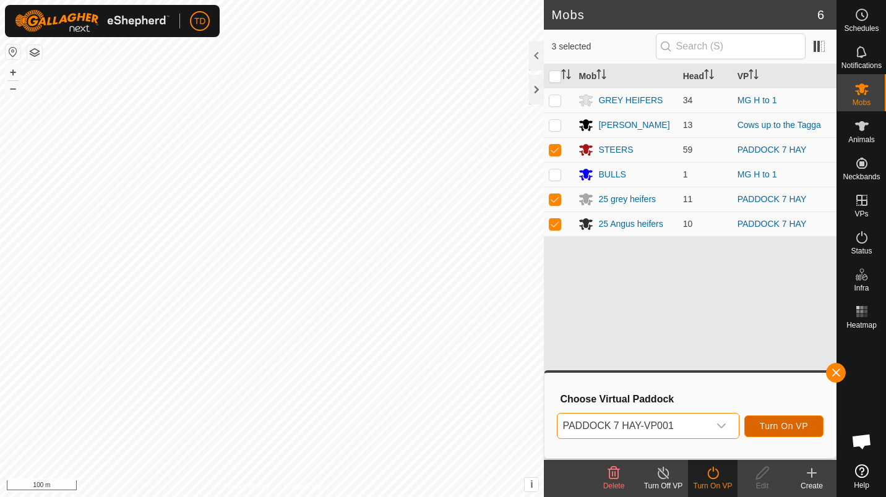
click at [790, 427] on span "Turn On VP" at bounding box center [783, 426] width 48 height 10
